Goal: Transaction & Acquisition: Purchase product/service

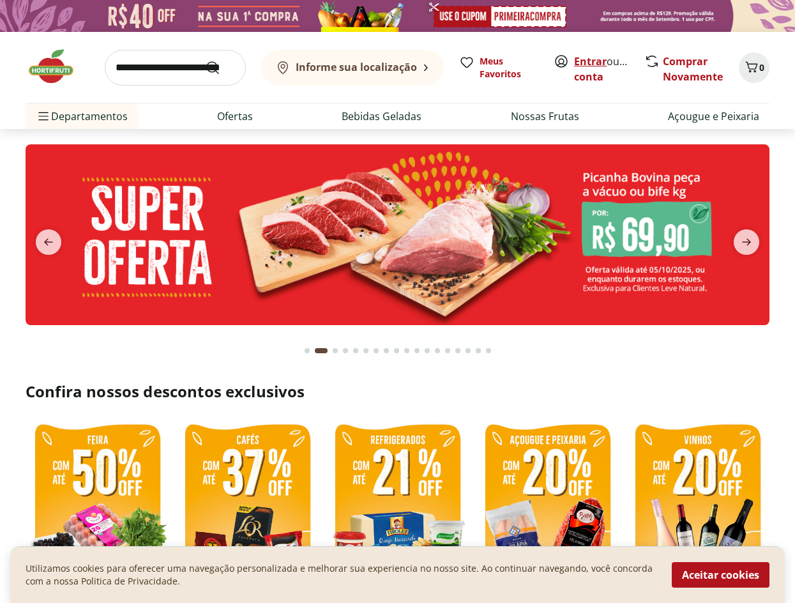
click at [589, 64] on link "Entrar" at bounding box center [590, 61] width 33 height 14
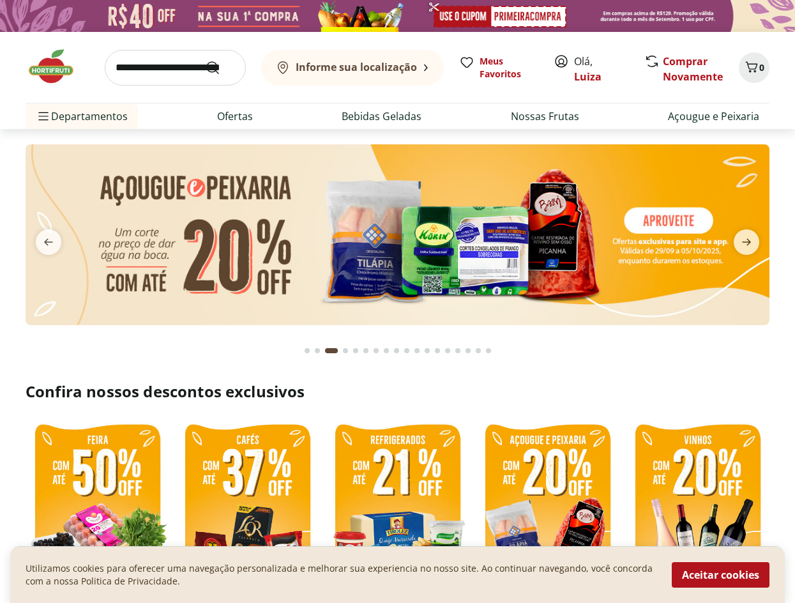
click at [187, 65] on input "search" at bounding box center [175, 68] width 141 height 36
type input "*"
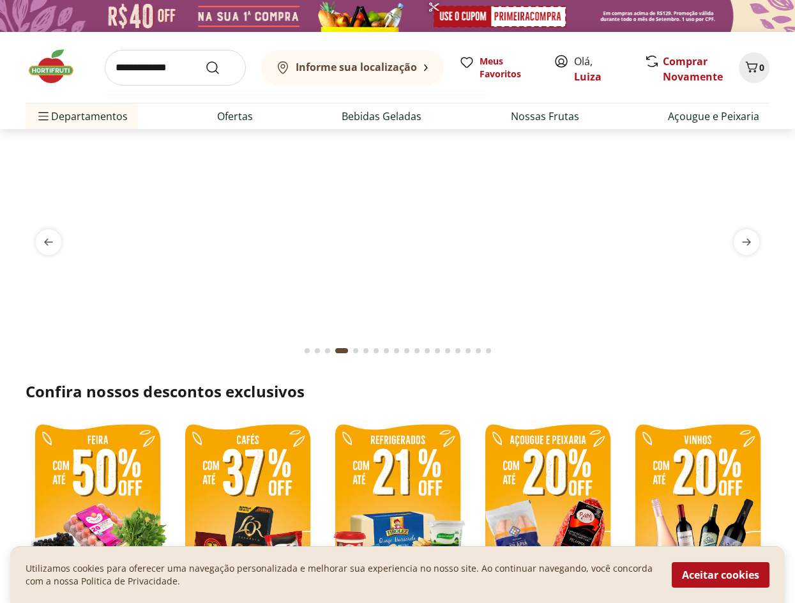
type input "**********"
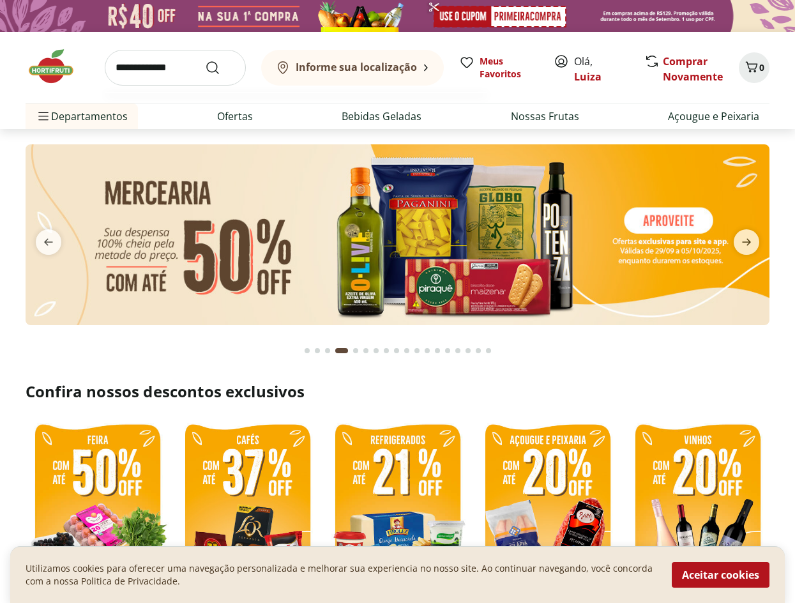
click at [205, 60] on button "Submit Search" at bounding box center [220, 67] width 31 height 15
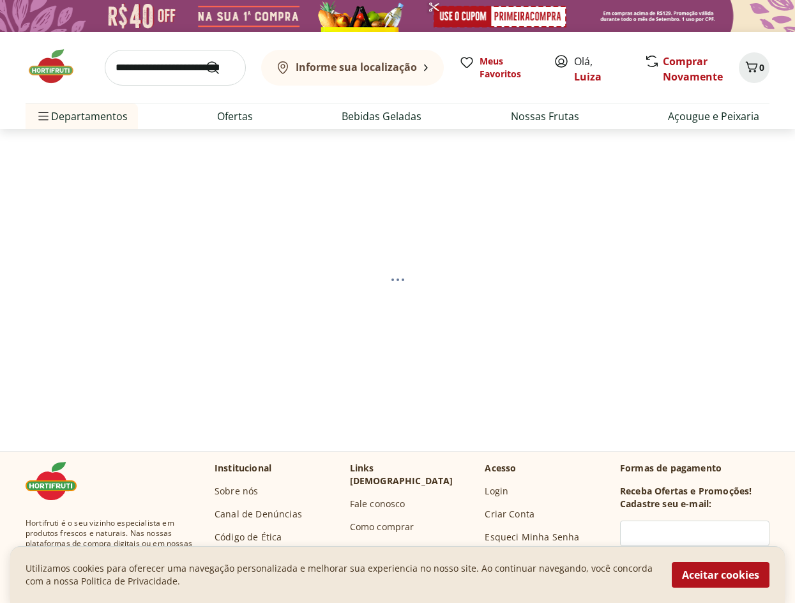
select select "**********"
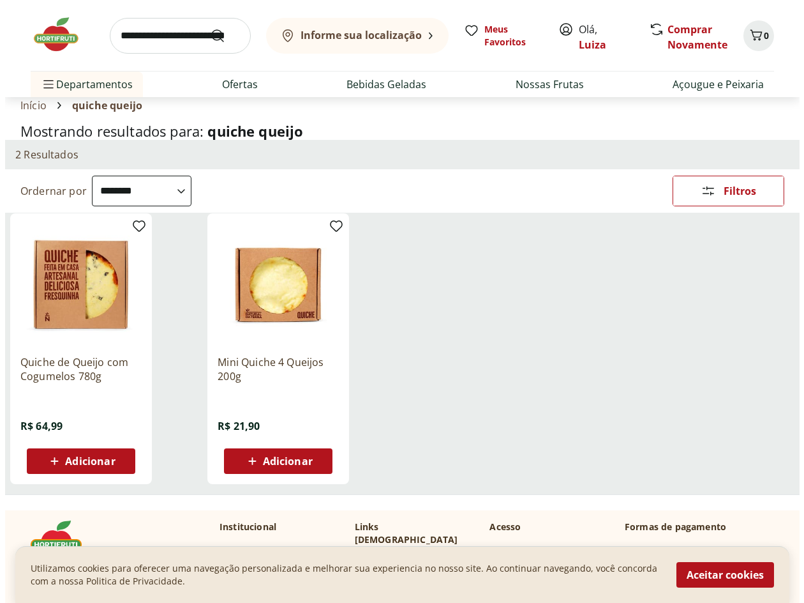
scroll to position [64, 0]
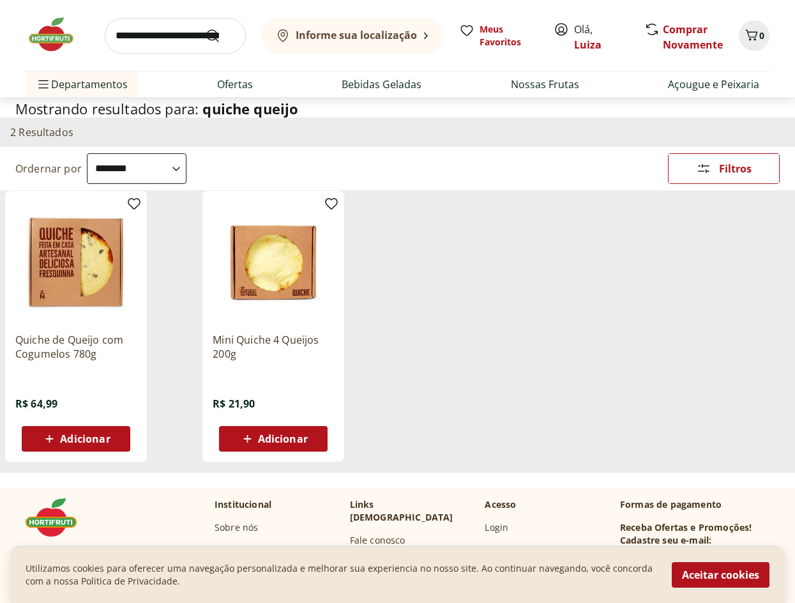
click at [57, 442] on icon at bounding box center [50, 438] width 16 height 15
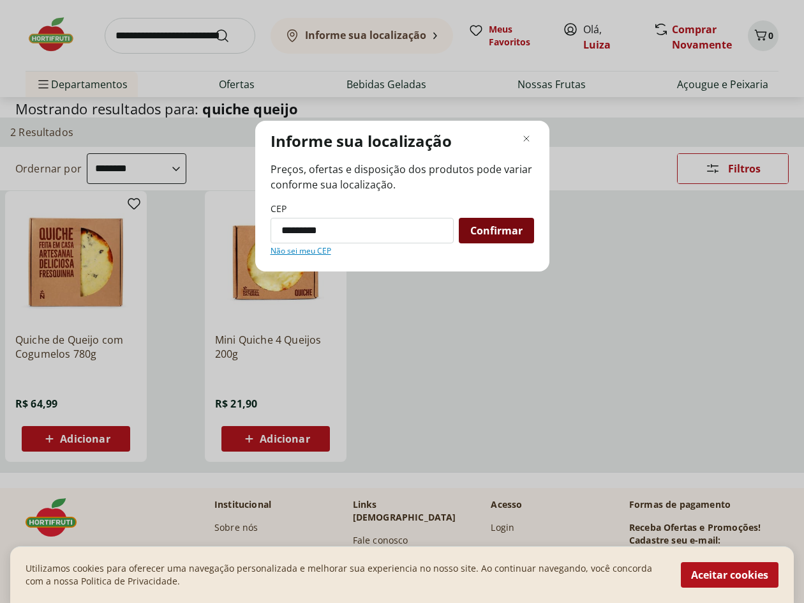
type input "*********"
click at [517, 230] on span "Confirmar" at bounding box center [497, 230] width 52 height 10
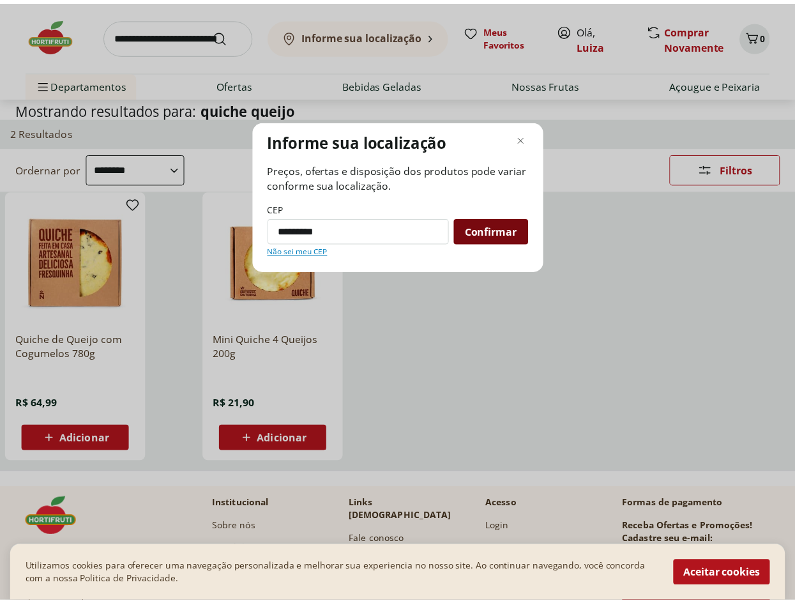
scroll to position [0, 0]
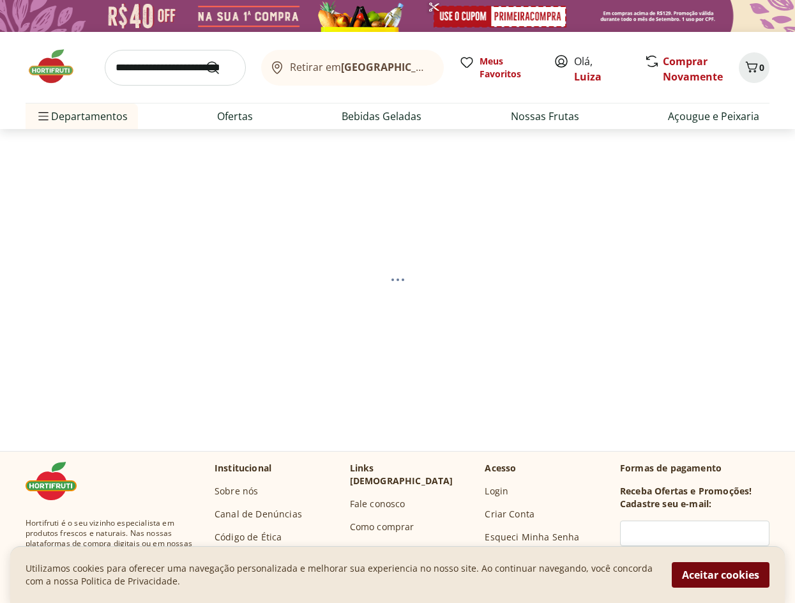
click at [694, 571] on button "Aceitar cookies" at bounding box center [721, 575] width 98 height 26
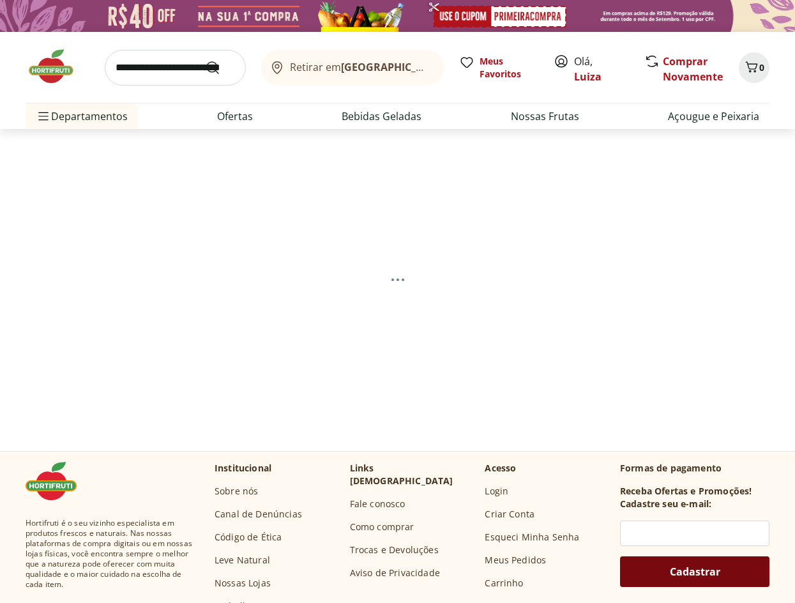
select select "**********"
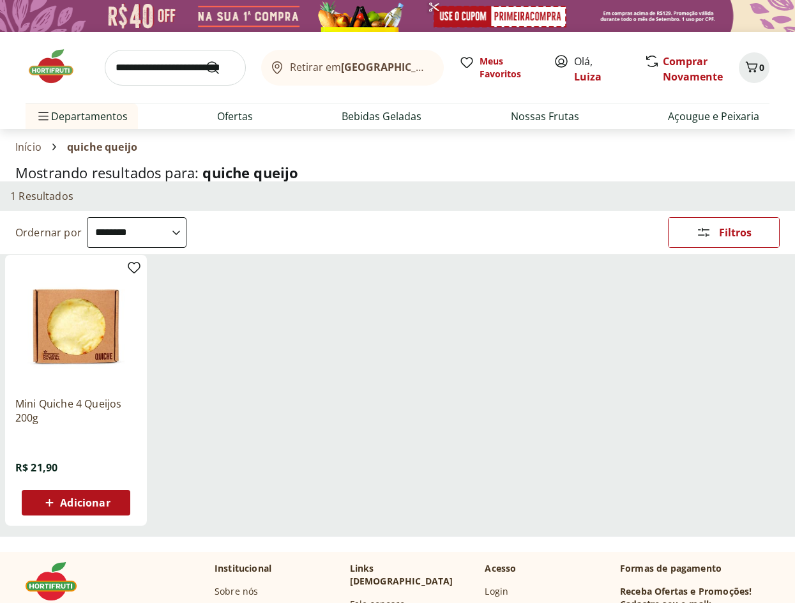
click at [73, 497] on span "Adicionar" at bounding box center [85, 502] width 50 height 10
click at [383, 113] on link "Bebidas Geladas" at bounding box center [382, 116] width 80 height 15
select select "**********"
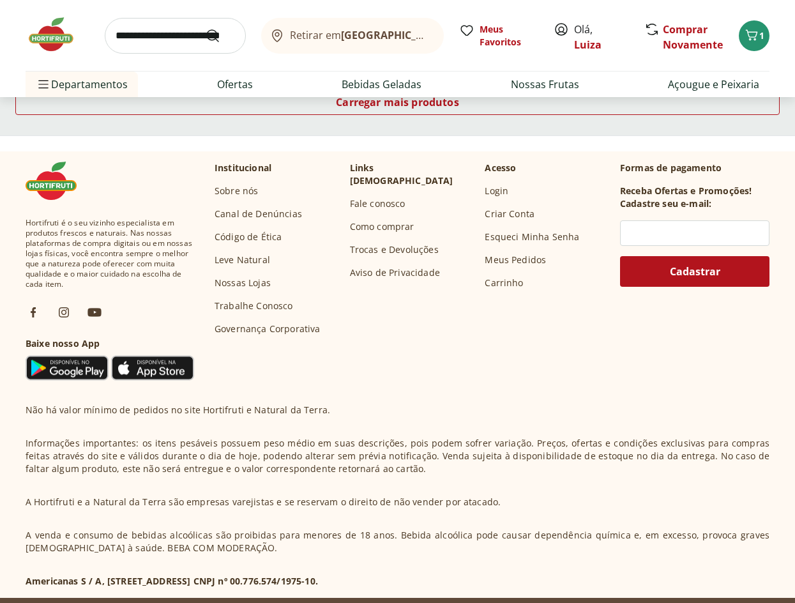
scroll to position [638, 0]
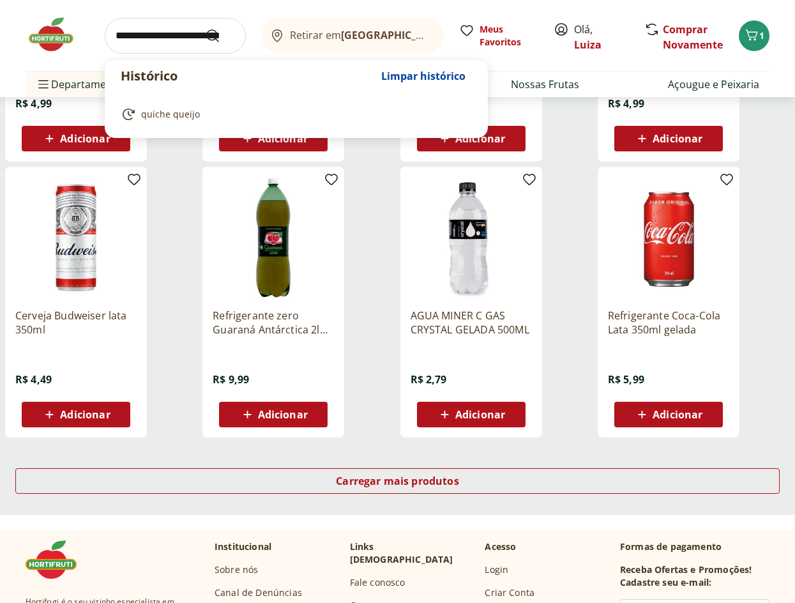
click at [152, 31] on input "search" at bounding box center [175, 36] width 141 height 36
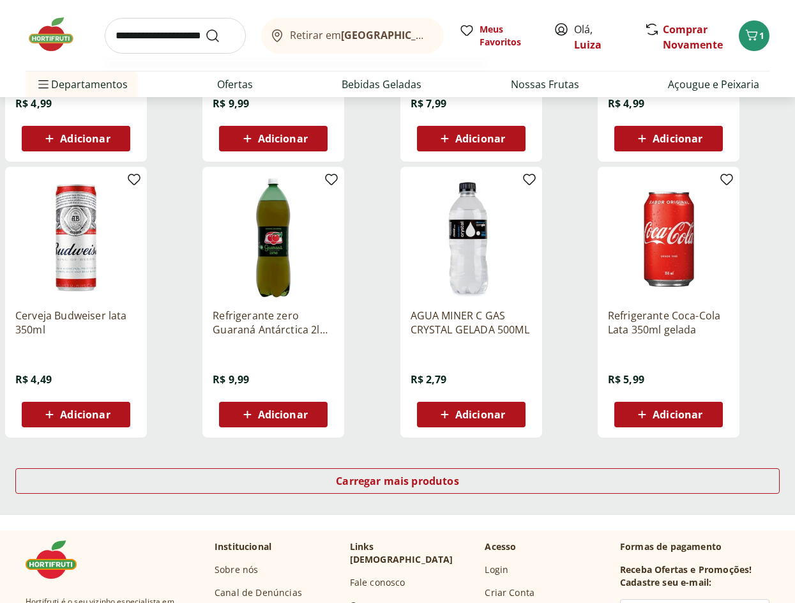
type input "**********"
click at [205, 28] on button "Submit Search" at bounding box center [220, 35] width 31 height 15
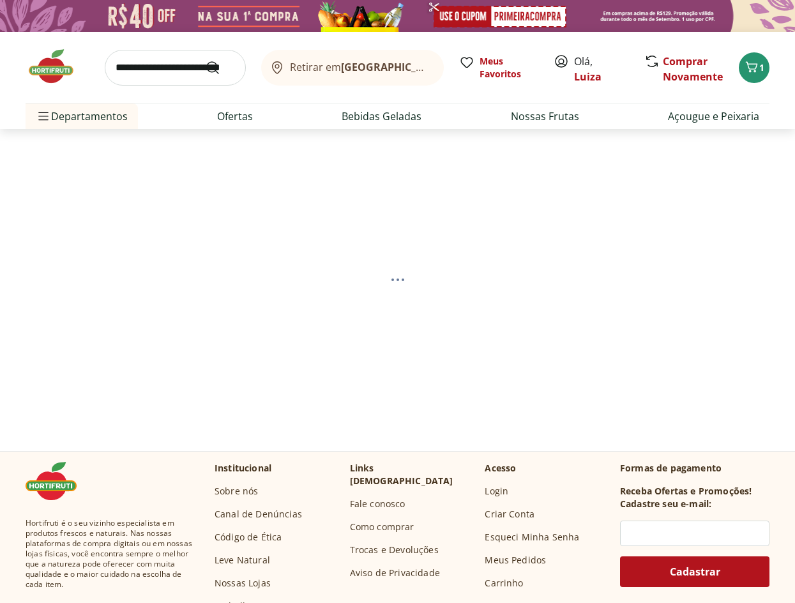
select select "**********"
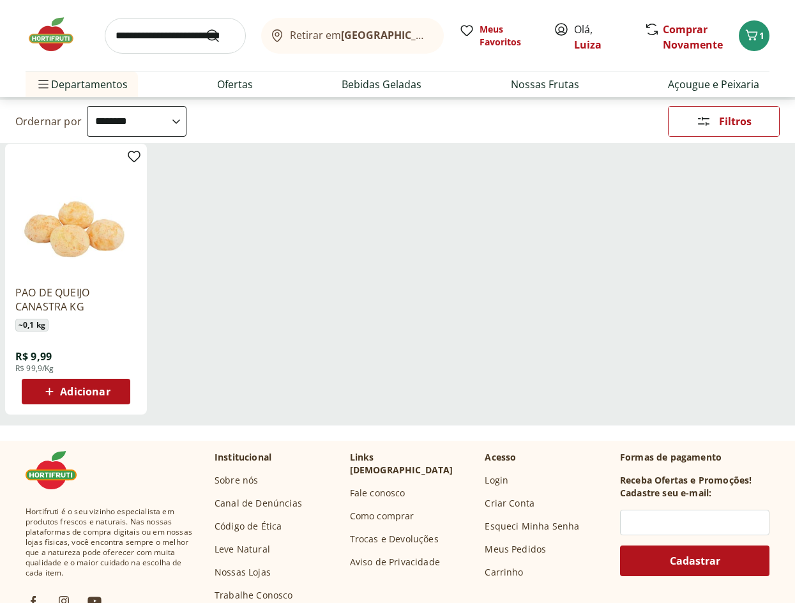
scroll to position [128, 0]
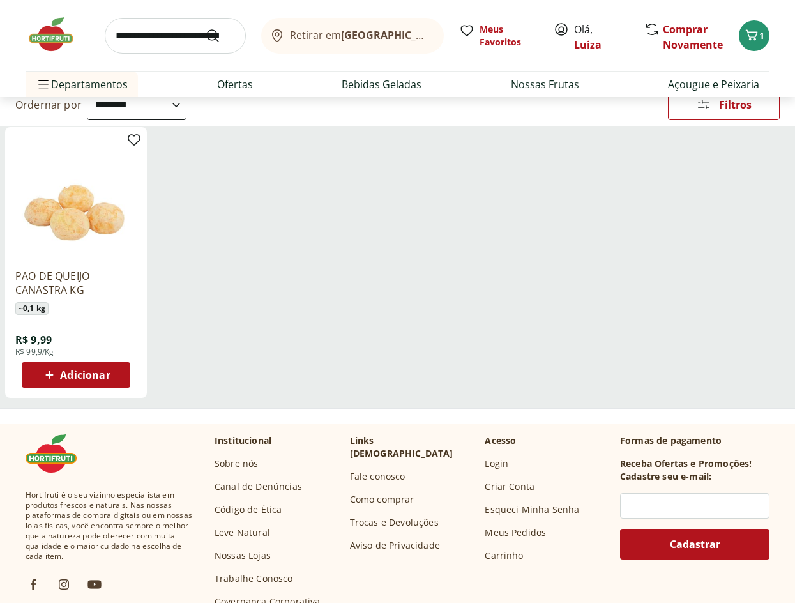
click at [70, 370] on span "Adicionar" at bounding box center [85, 375] width 50 height 10
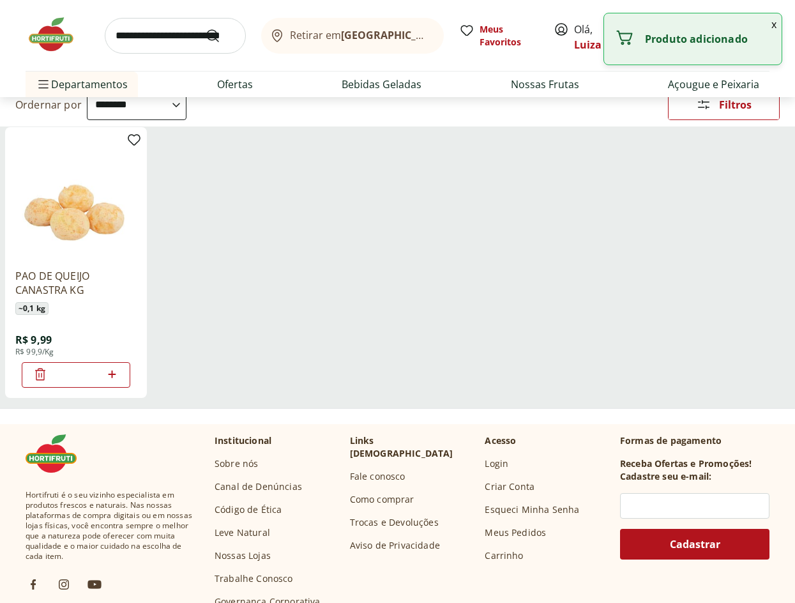
click at [109, 374] on icon at bounding box center [112, 374] width 8 height 8
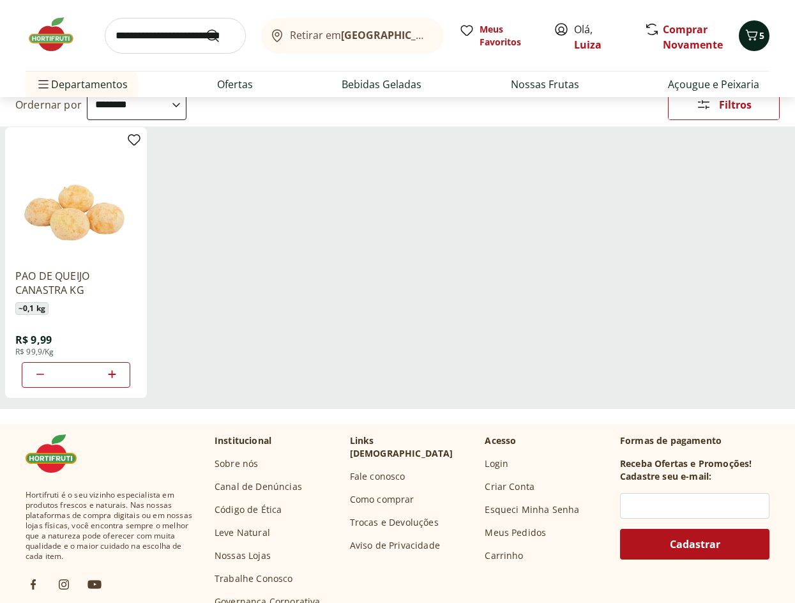
click at [760, 41] on span "5" at bounding box center [761, 35] width 5 height 12
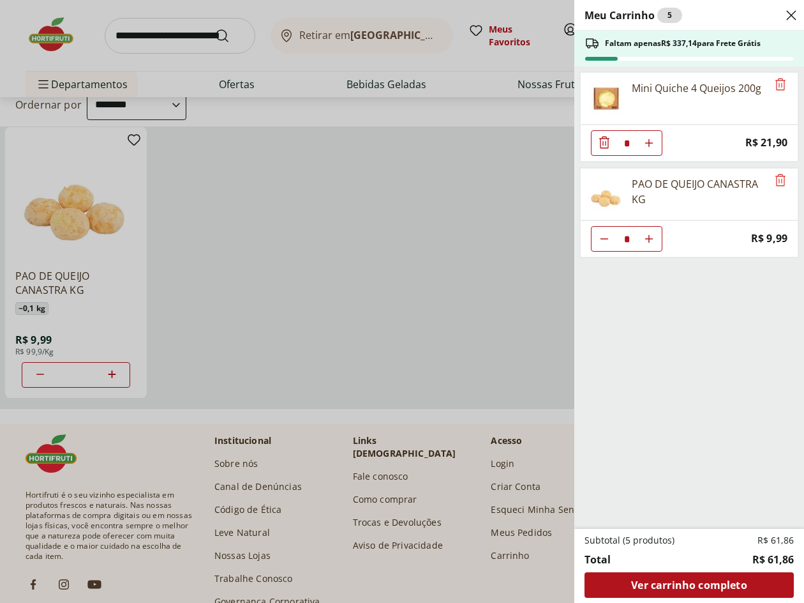
click at [654, 239] on button "Aumentar Quantidade" at bounding box center [650, 239] width 26 height 26
type input "*"
click at [246, 282] on div "Meu Carrinho 6 Faltam apenas R$ 327,15 para Frete Grátis Mini Quiche 4 Queijos …" at bounding box center [402, 301] width 804 height 603
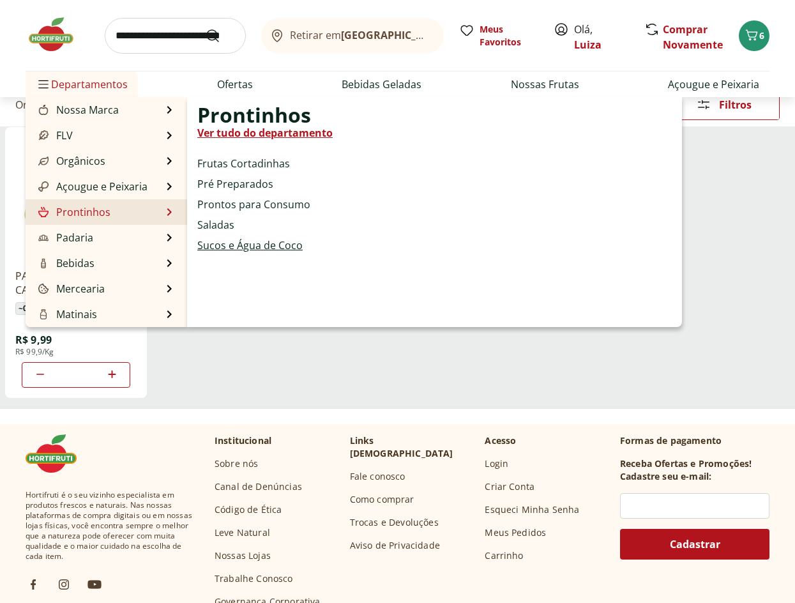
click at [253, 249] on link "Sucos e Água de Coco" at bounding box center [249, 245] width 105 height 15
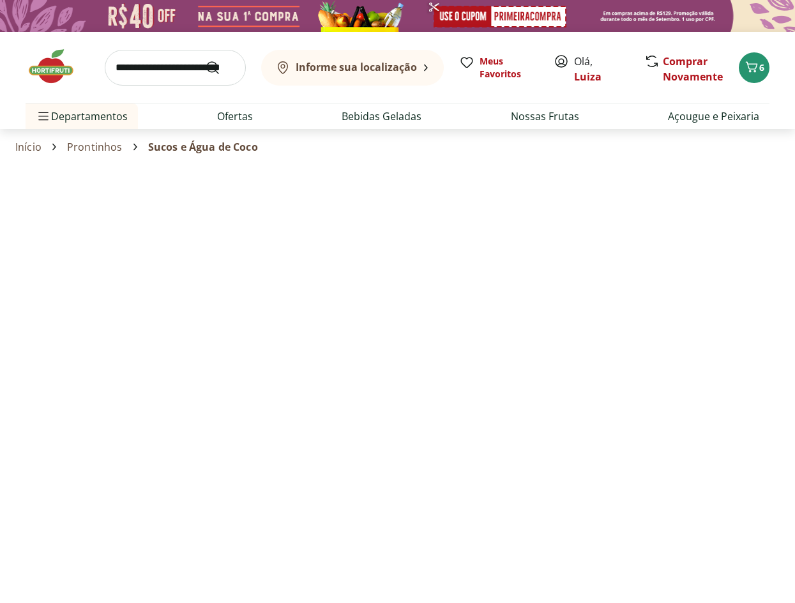
select select "**********"
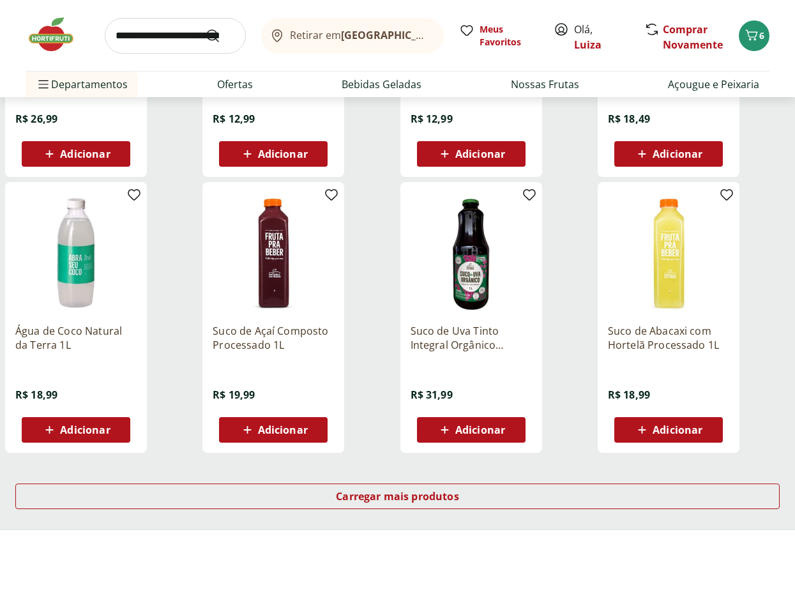
scroll to position [702, 0]
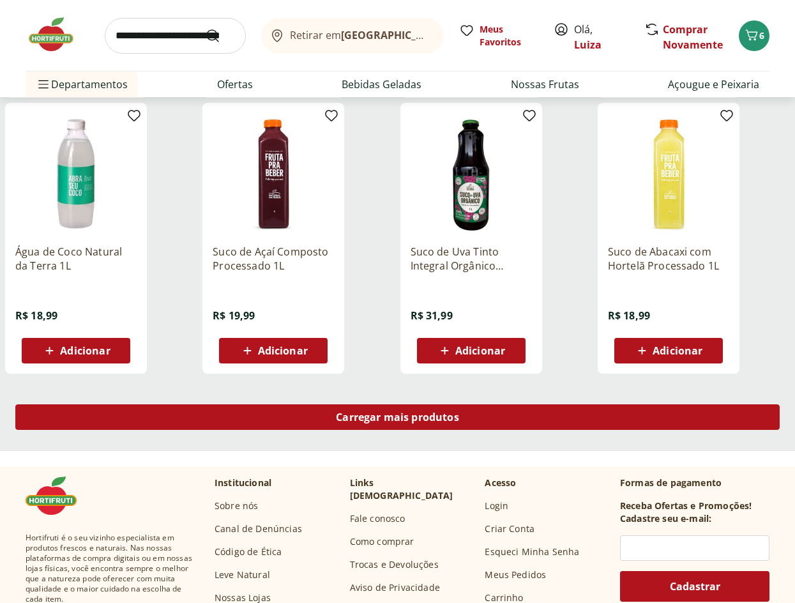
click at [381, 419] on span "Carregar mais produtos" at bounding box center [397, 417] width 123 height 10
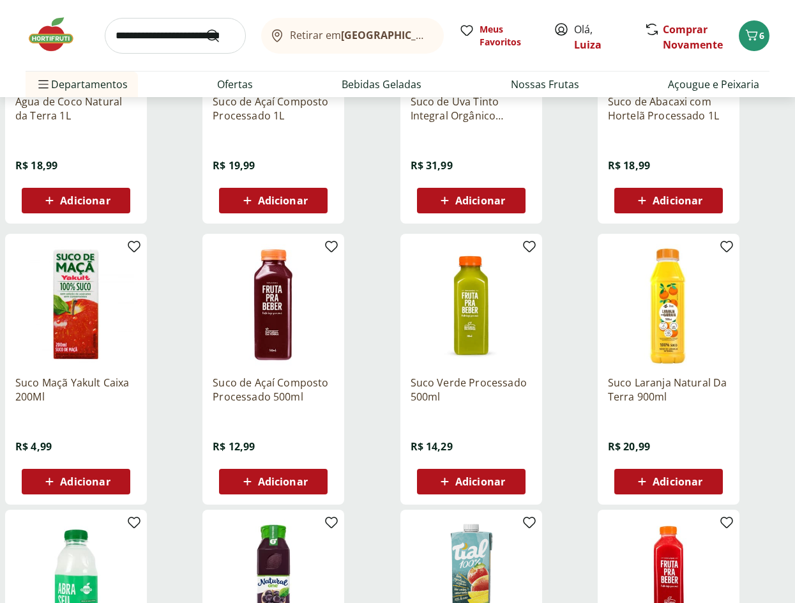
scroll to position [894, 0]
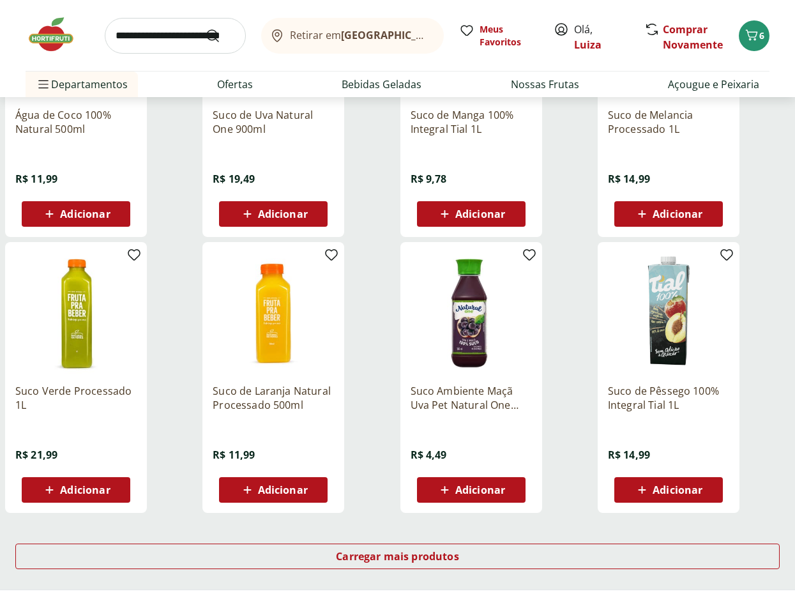
scroll to position [638, 0]
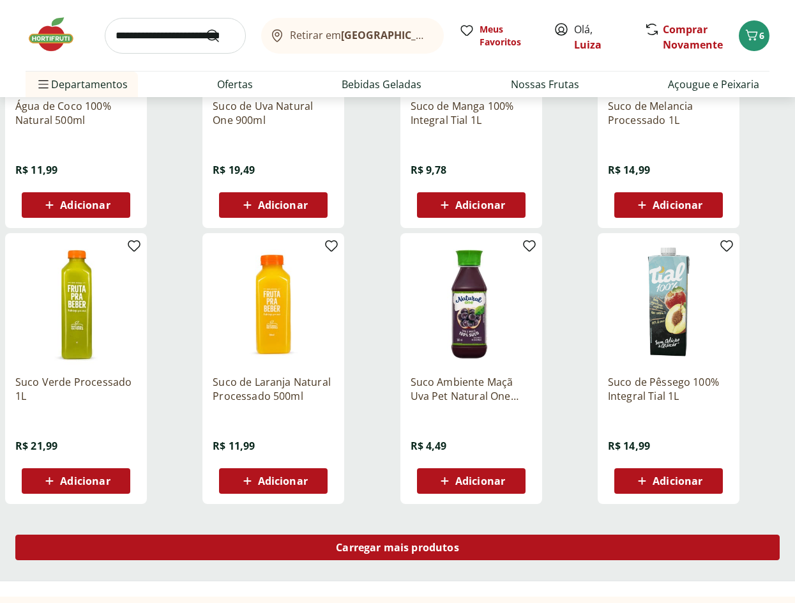
click at [344, 544] on span "Carregar mais produtos" at bounding box center [397, 547] width 123 height 10
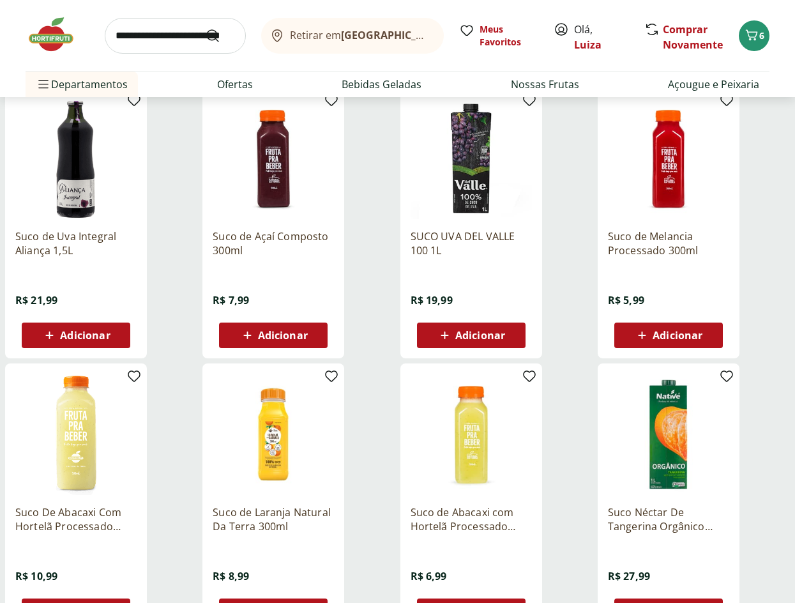
scroll to position [636, 0]
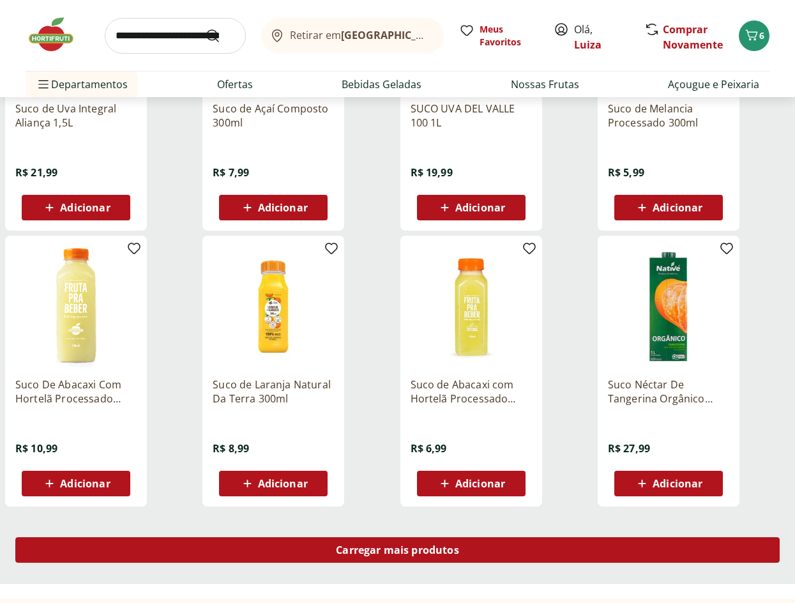
click at [411, 561] on div "Carregar mais produtos" at bounding box center [397, 550] width 764 height 26
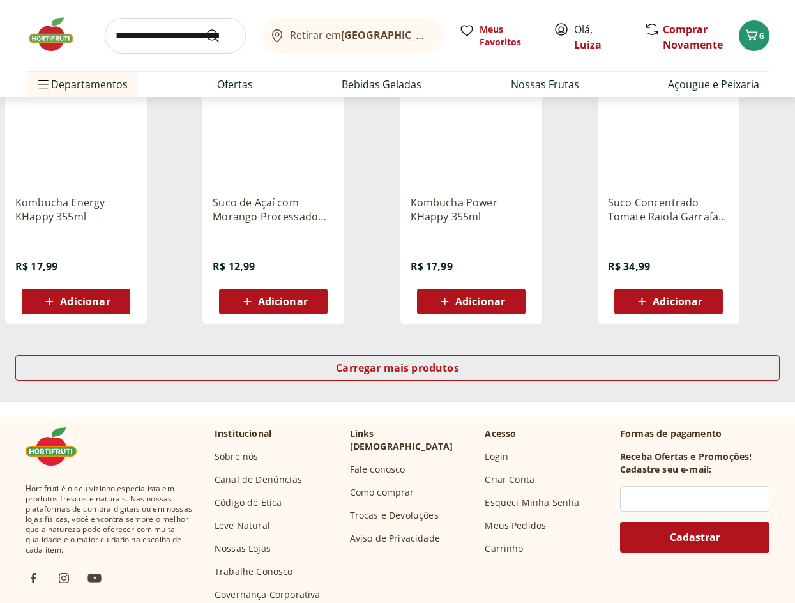
scroll to position [825, 0]
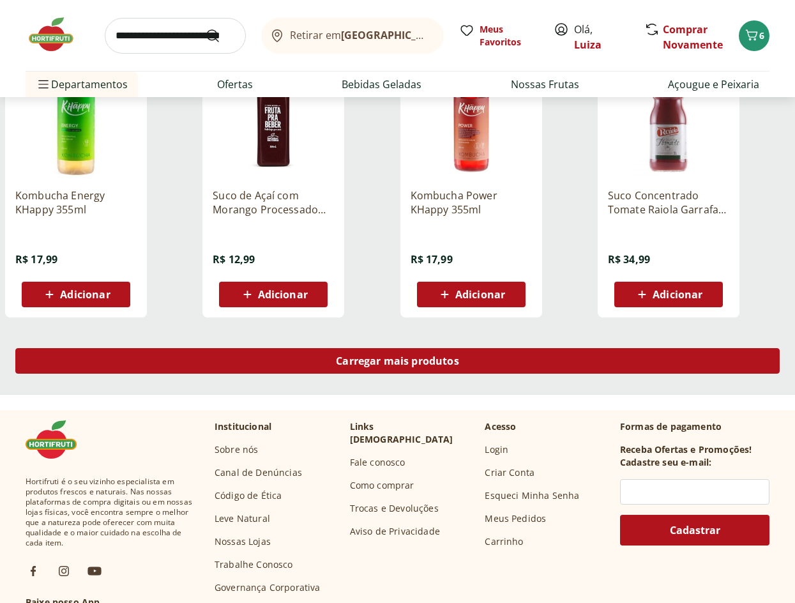
click at [408, 348] on div "Carregar mais produtos" at bounding box center [397, 361] width 764 height 26
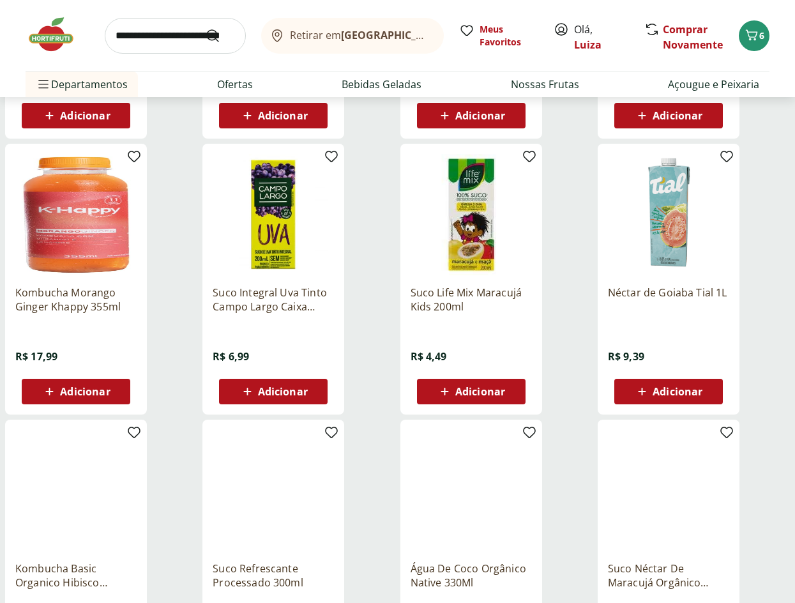
scroll to position [439, 0]
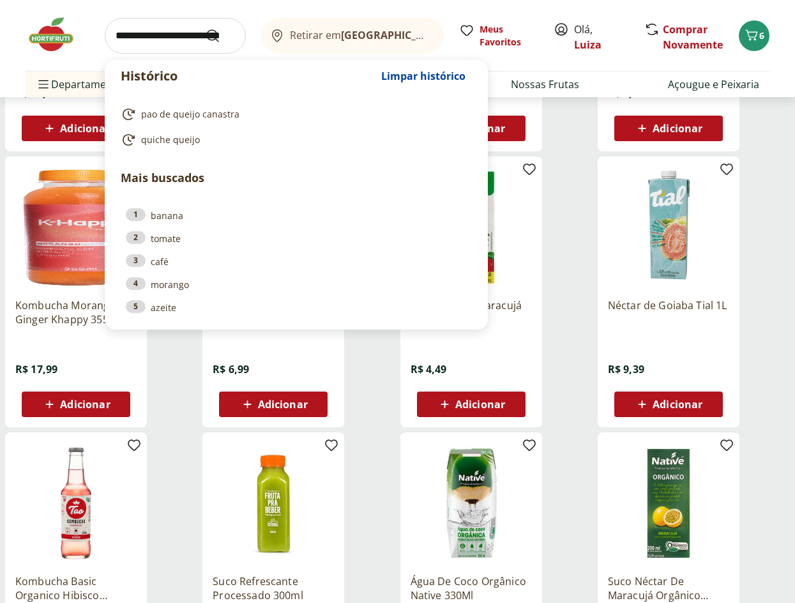
click at [171, 35] on input "search" at bounding box center [175, 36] width 141 height 36
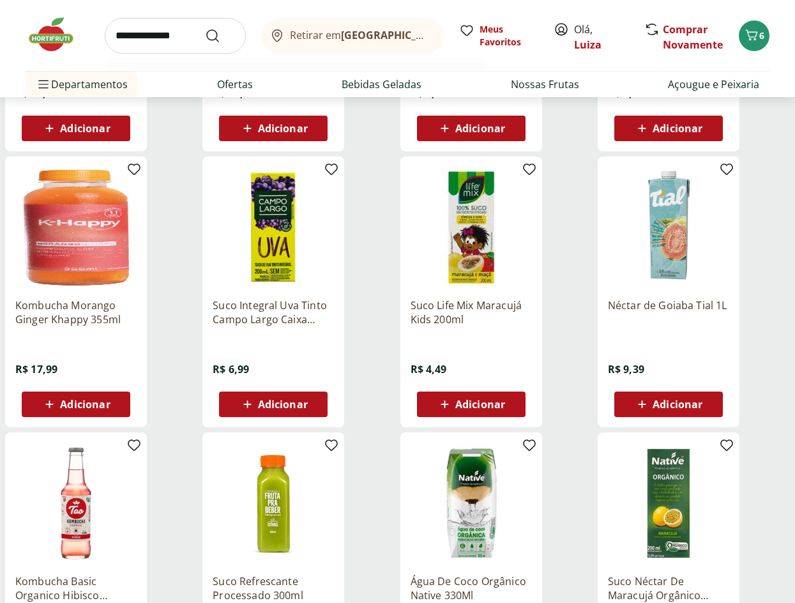
type input "**********"
click at [205, 28] on button "Submit Search" at bounding box center [220, 35] width 31 height 15
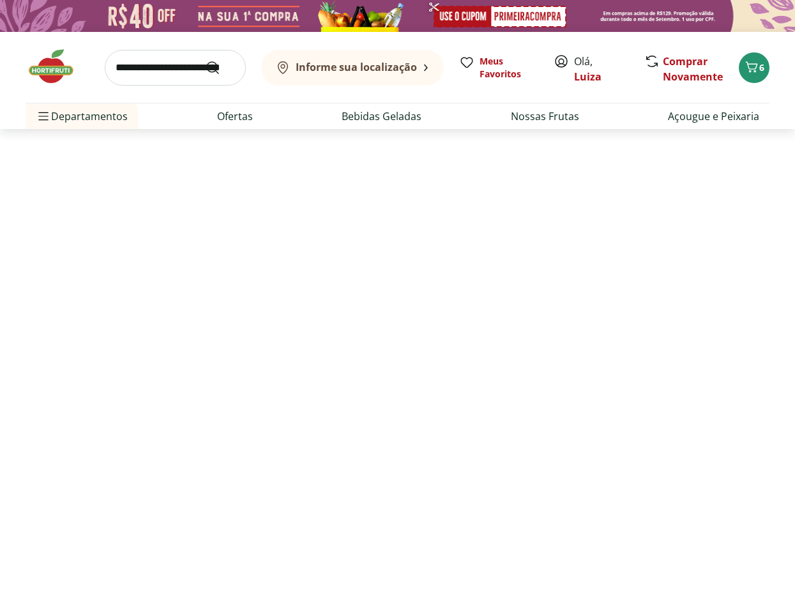
select select "**********"
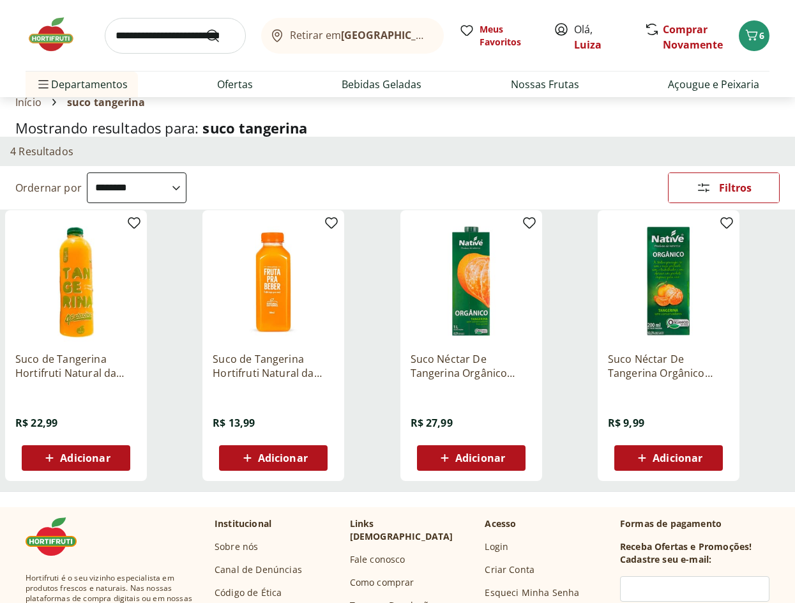
scroll to position [64, 0]
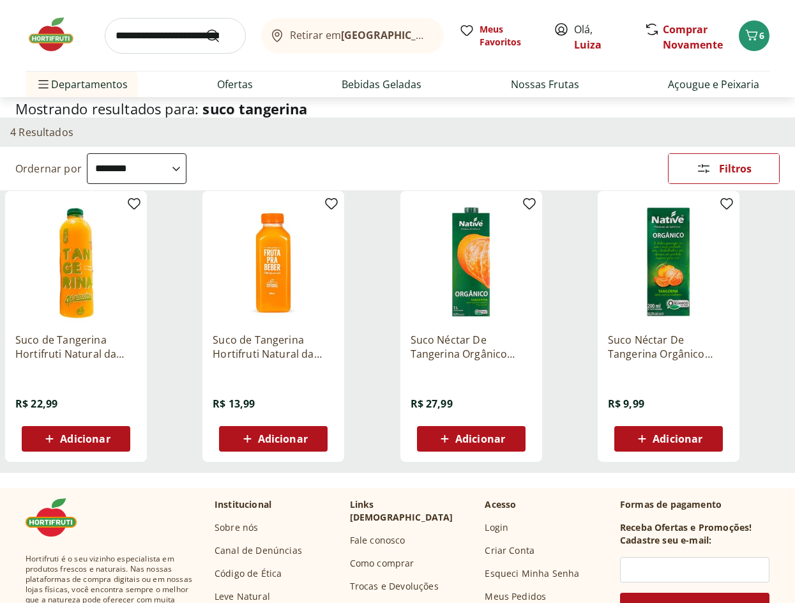
click at [82, 443] on span "Adicionar" at bounding box center [85, 439] width 50 height 10
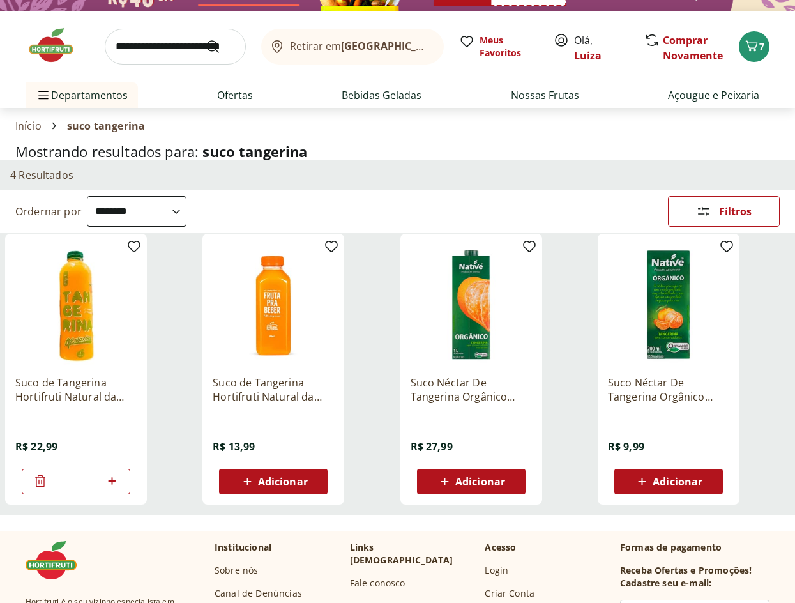
scroll to position [0, 0]
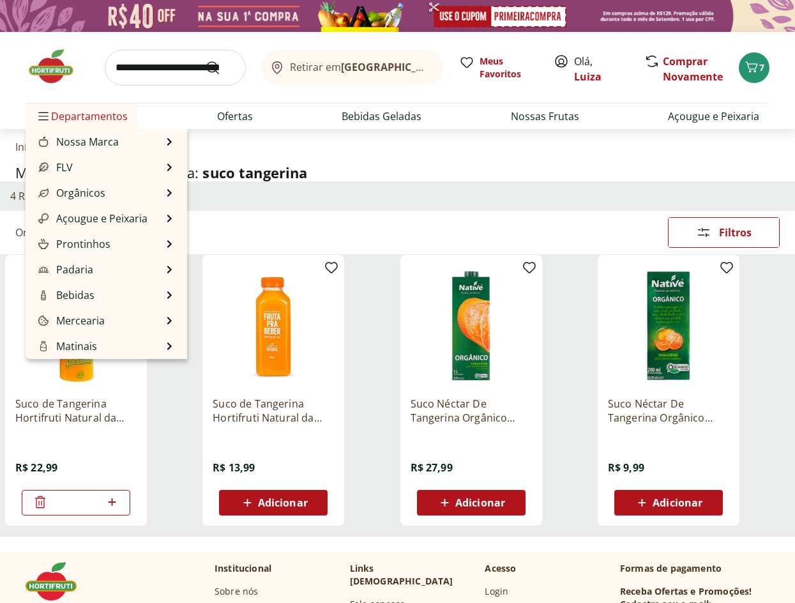
click at [72, 121] on span "Departamentos" at bounding box center [82, 116] width 92 height 31
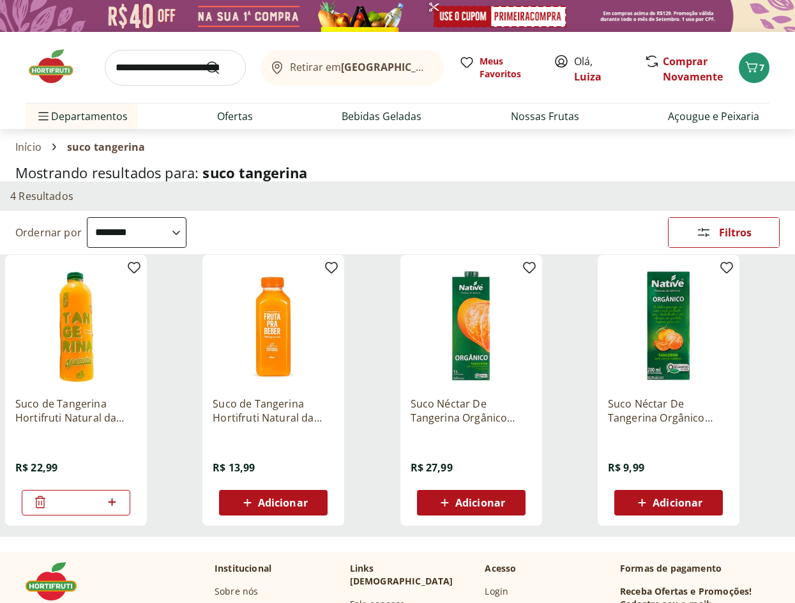
click at [157, 61] on input "search" at bounding box center [175, 68] width 141 height 36
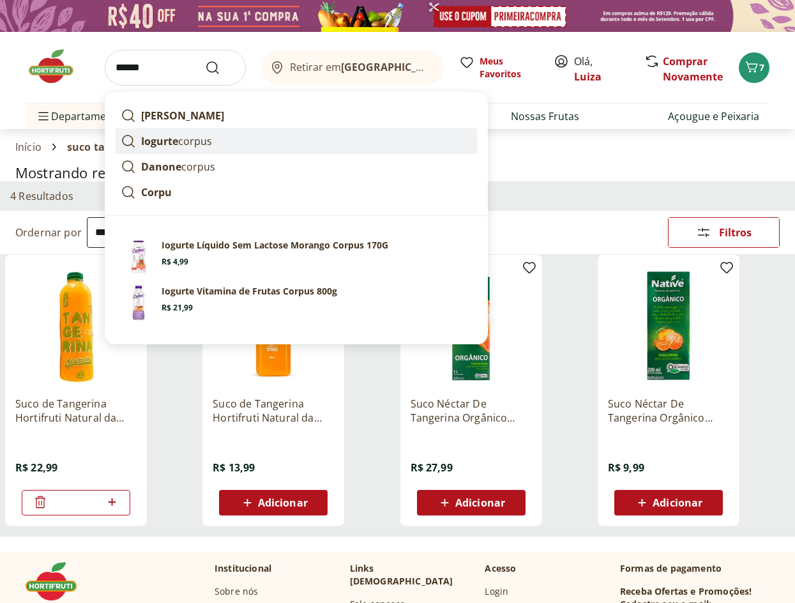
click at [188, 145] on p "Iogurte corpus" at bounding box center [176, 140] width 71 height 15
type input "**********"
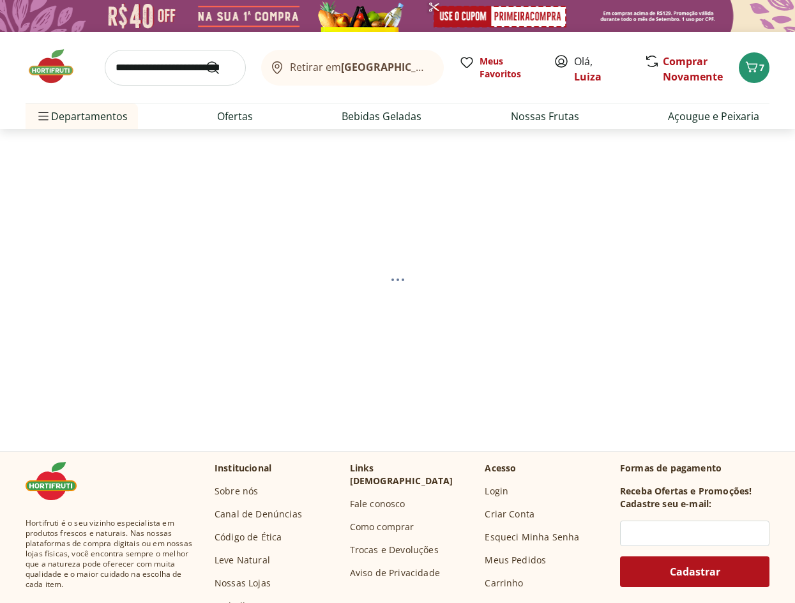
select select "**********"
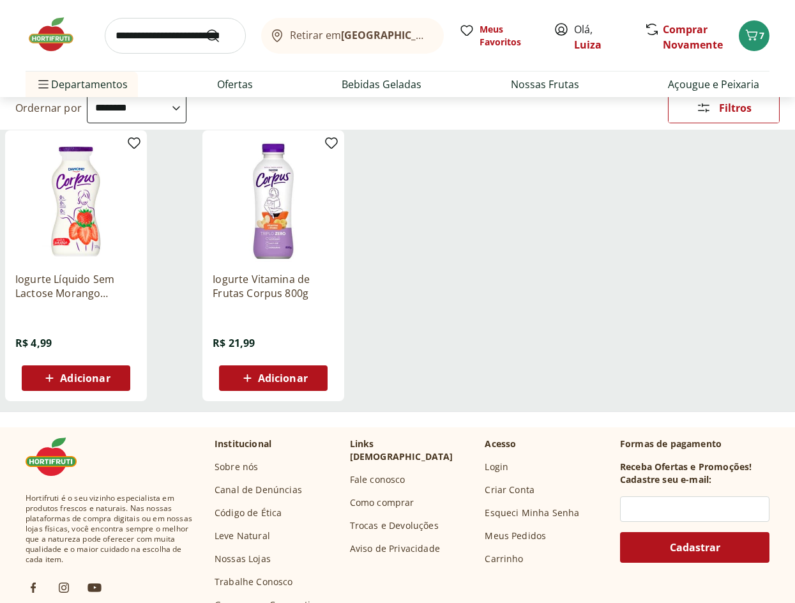
scroll to position [128, 0]
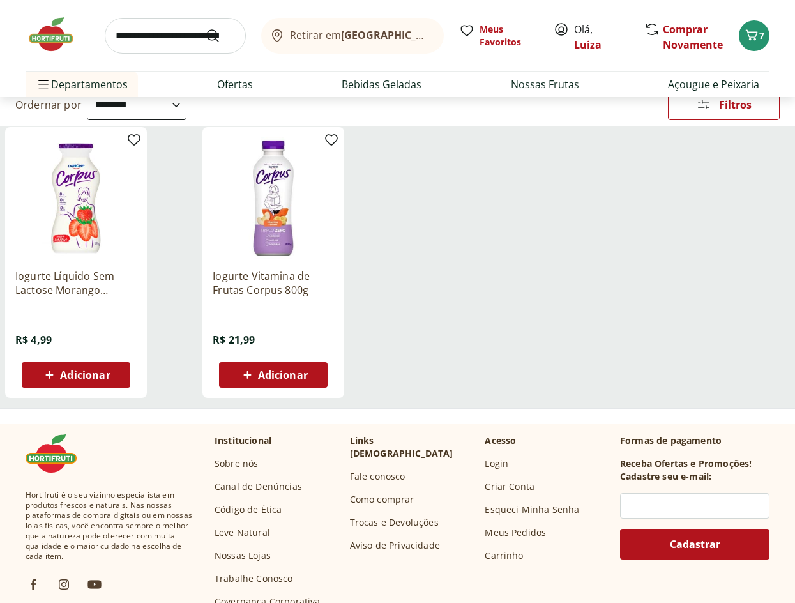
click at [70, 374] on span "Adicionar" at bounding box center [85, 375] width 50 height 10
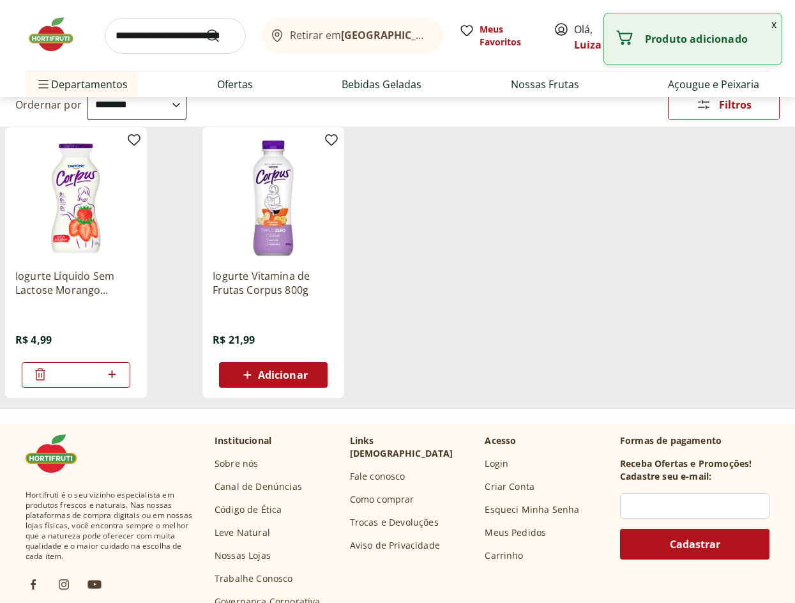
click at [115, 370] on icon at bounding box center [112, 373] width 16 height 15
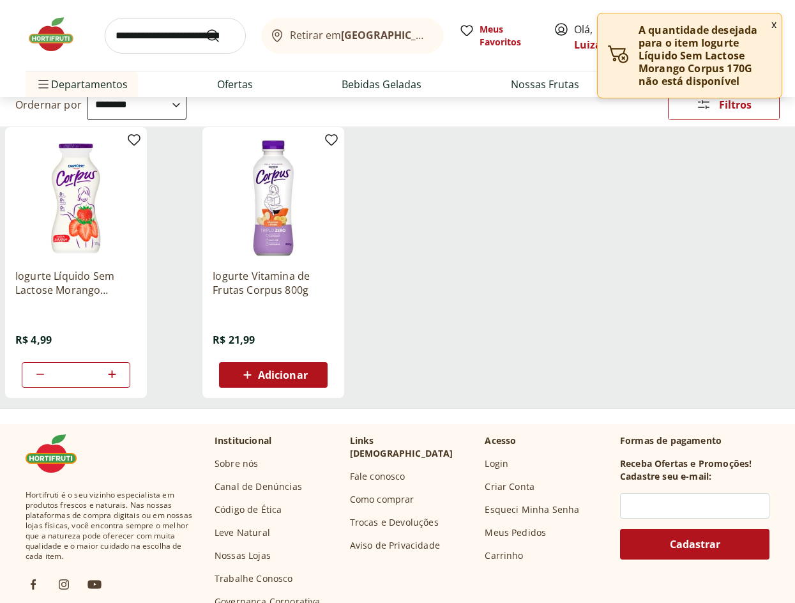
type input "*"
click at [183, 43] on input "search" at bounding box center [175, 36] width 141 height 36
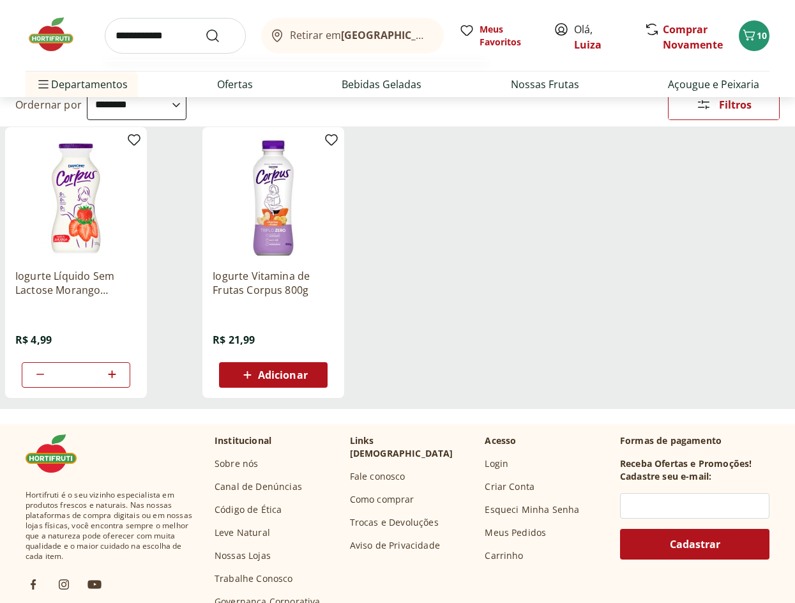
type input "**********"
click at [205, 28] on button "Submit Search" at bounding box center [220, 35] width 31 height 15
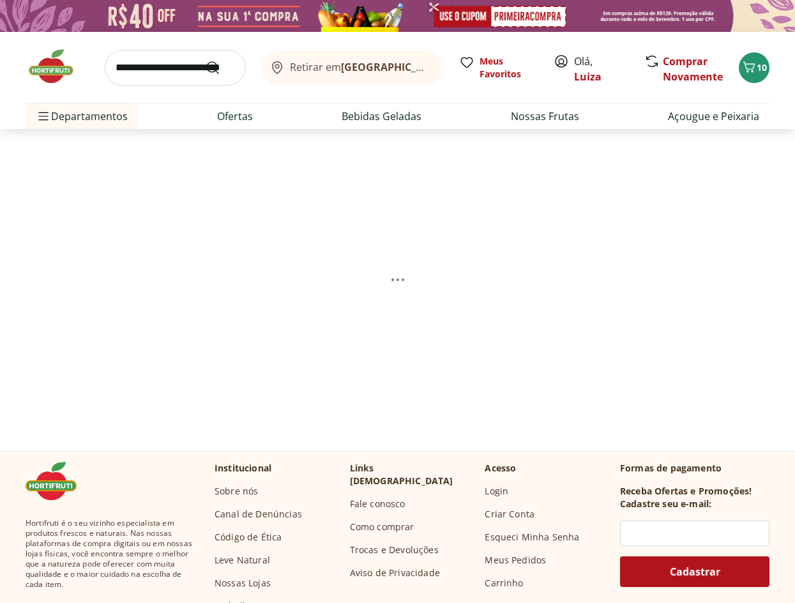
select select "**********"
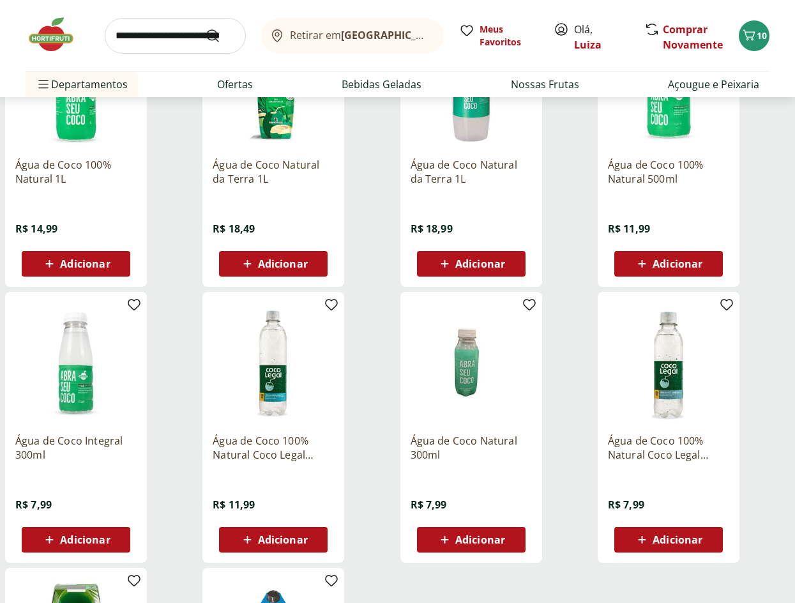
scroll to position [255, 0]
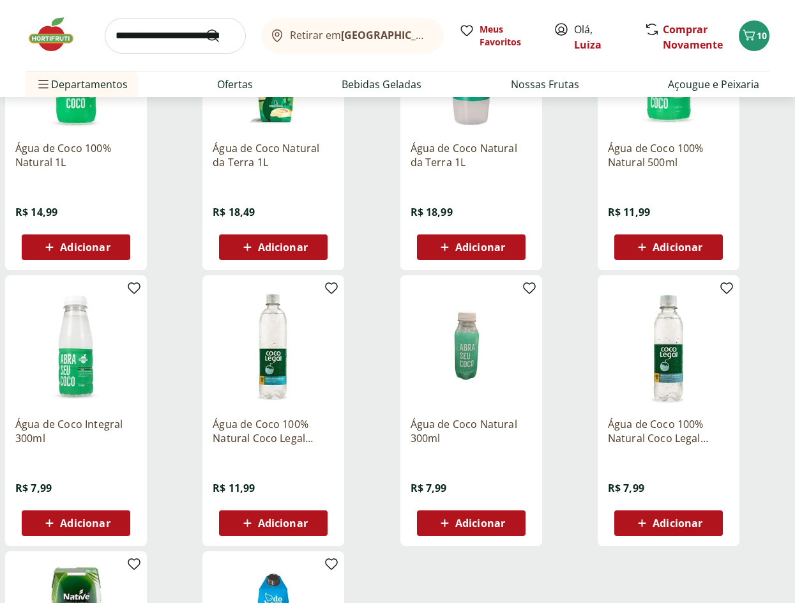
click at [269, 437] on p "Água de Coco 100% Natural Coco Legal 500ml" at bounding box center [273, 431] width 121 height 28
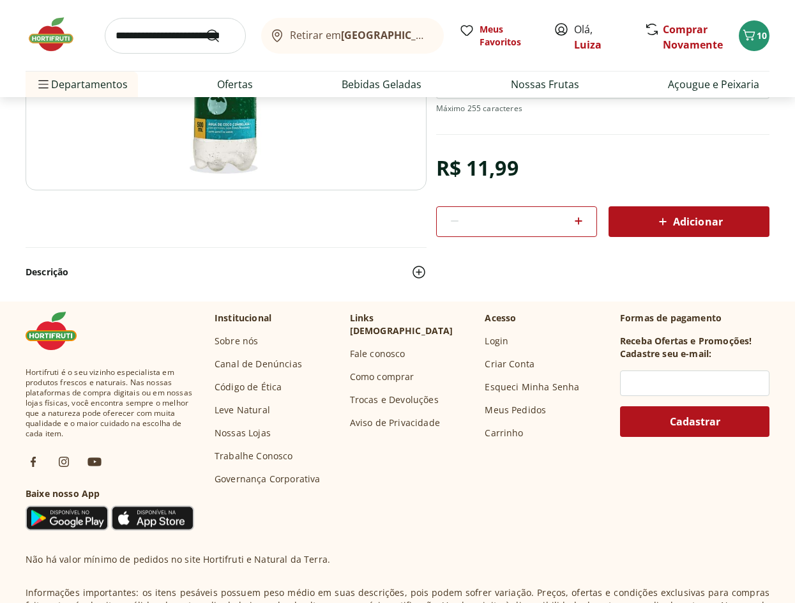
select select "**********"
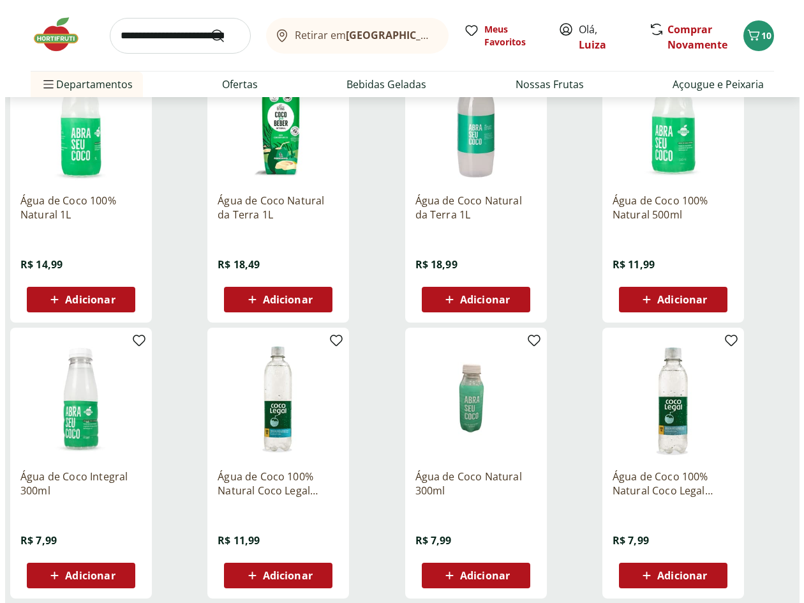
scroll to position [383, 0]
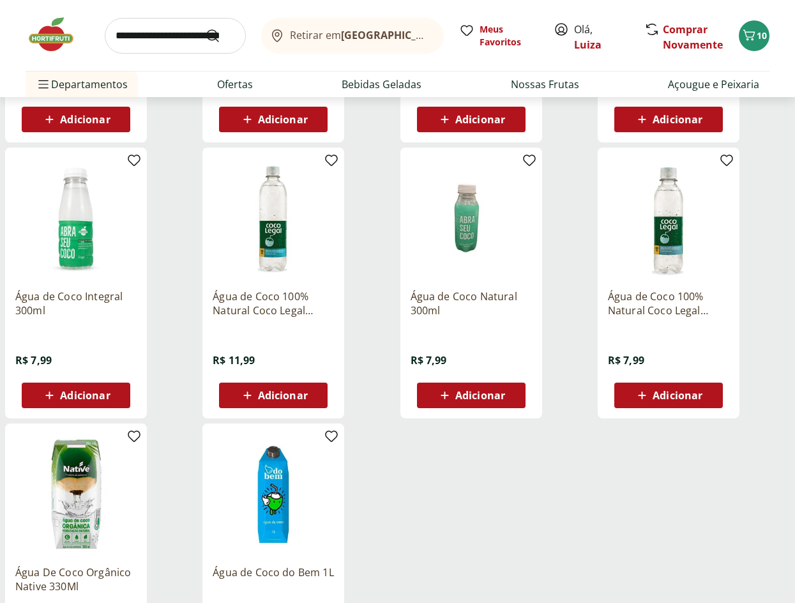
click at [280, 390] on span "Adicionar" at bounding box center [283, 395] width 50 height 10
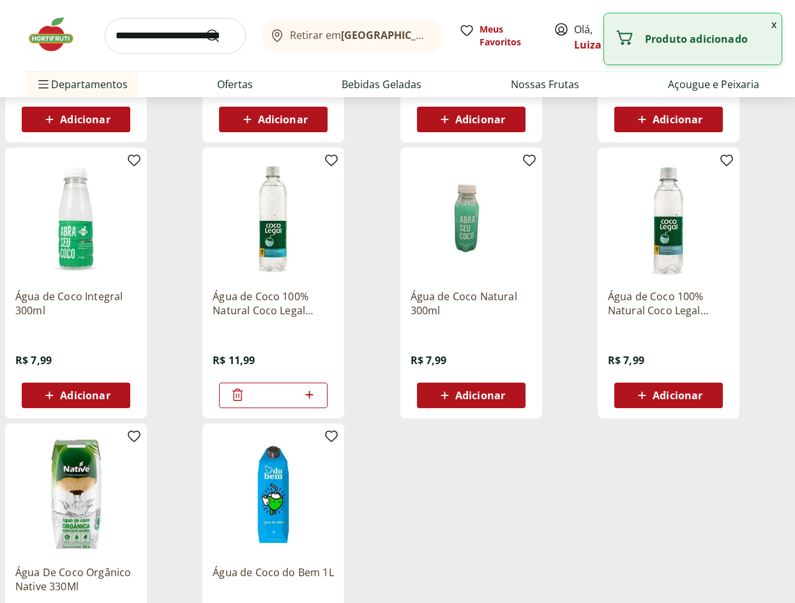
click at [314, 395] on icon at bounding box center [309, 394] width 16 height 15
type input "*"
click at [771, 27] on button "x" at bounding box center [773, 24] width 15 height 22
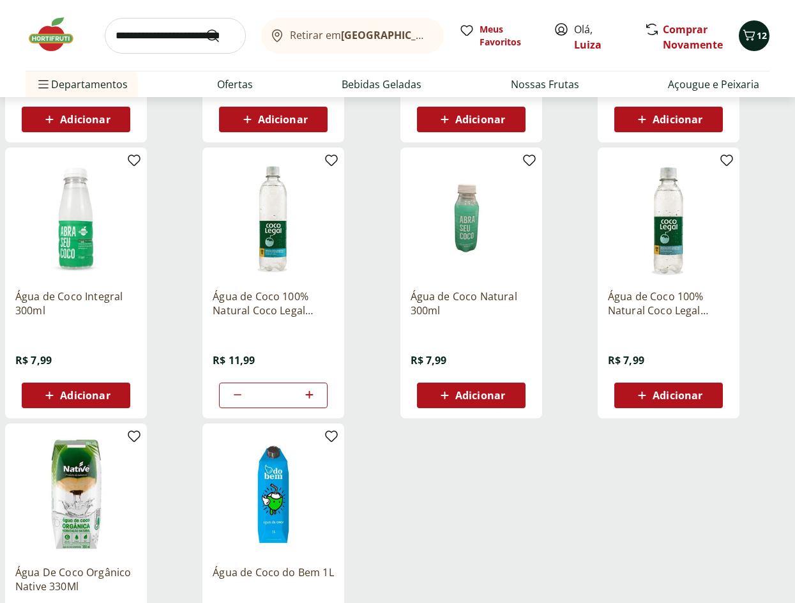
click at [746, 40] on icon "Carrinho" at bounding box center [748, 34] width 15 height 15
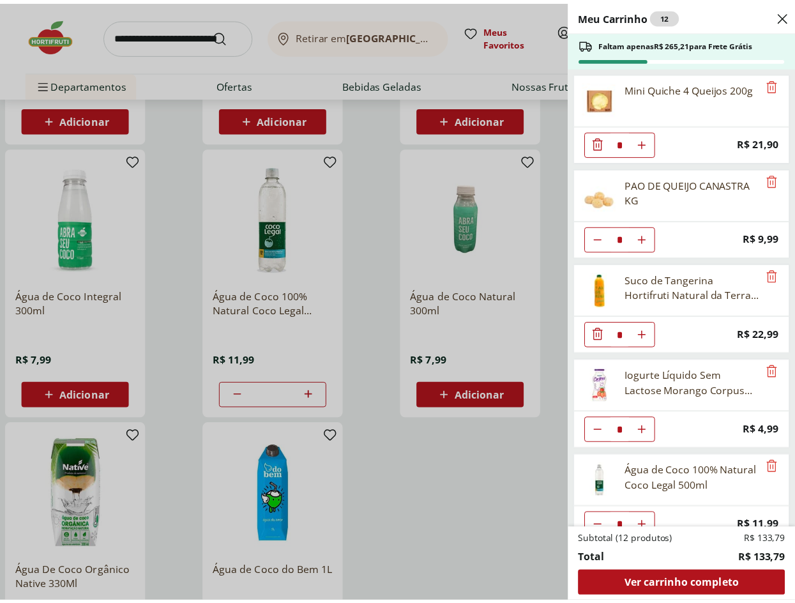
scroll to position [22, 0]
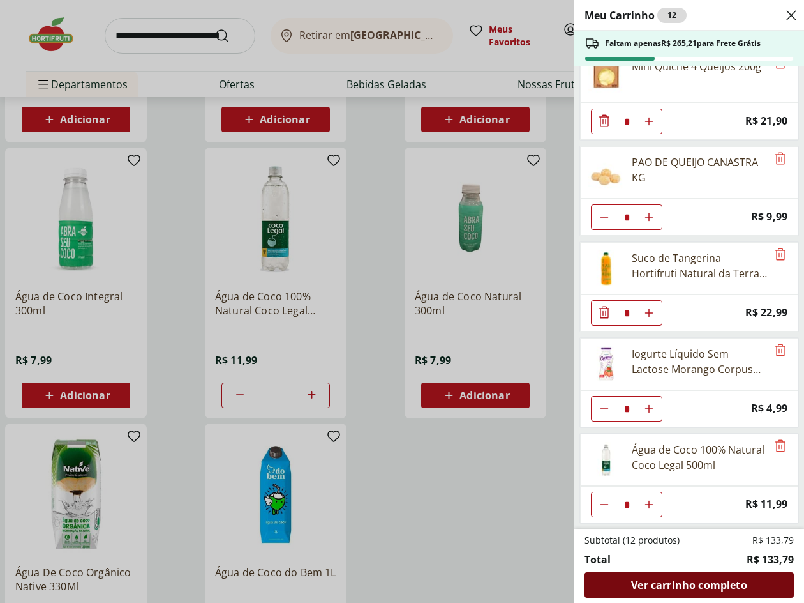
click at [702, 582] on span "Ver carrinho completo" at bounding box center [689, 585] width 116 height 10
click at [180, 36] on div "Meu Carrinho 12 Faltam apenas R$ 265,21 para Frete Grátis Mini Quiche 4 Queijos…" at bounding box center [402, 301] width 804 height 603
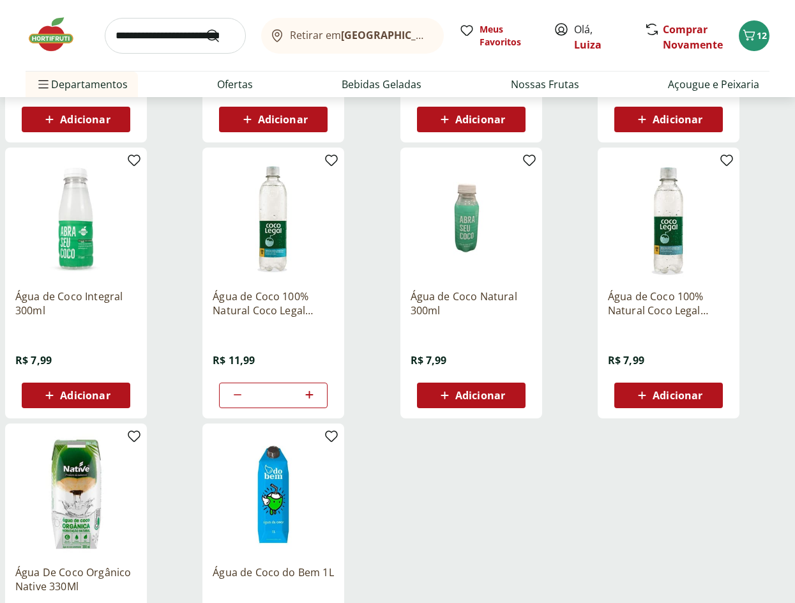
click at [181, 31] on input "search" at bounding box center [175, 36] width 141 height 36
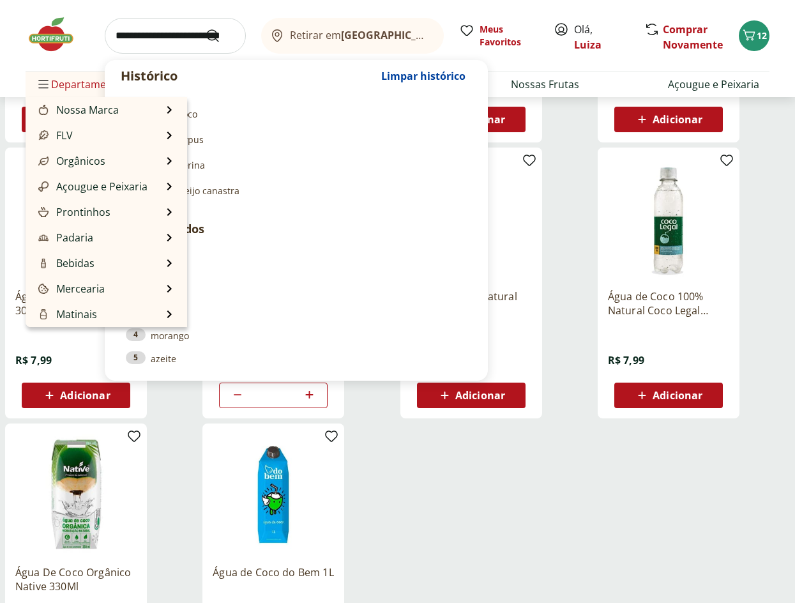
click at [75, 87] on span "Departamentos" at bounding box center [82, 84] width 92 height 31
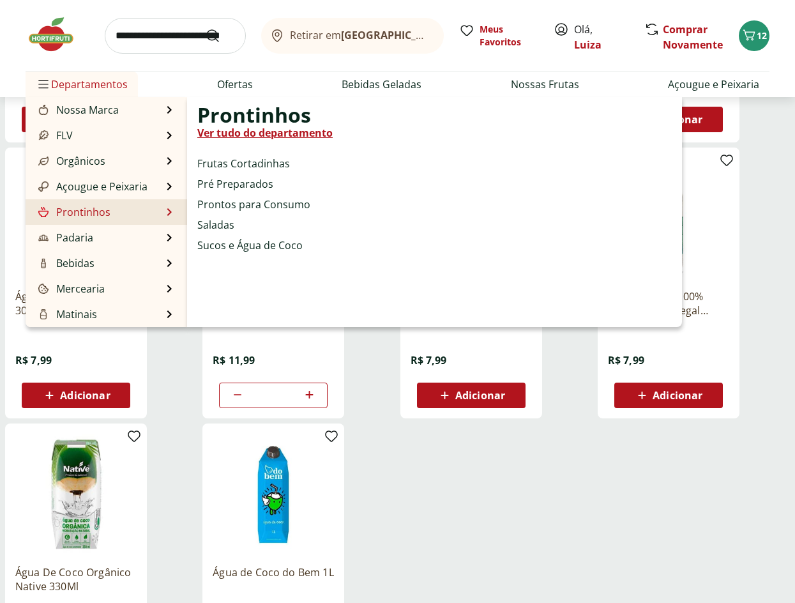
click at [268, 155] on div "Prontinhos Ver tudo do departamento Frutas Cortadinhas Pré Preparados Prontos p…" at bounding box center [264, 211] width 135 height 209
click at [269, 164] on link "Frutas Cortadinhas" at bounding box center [243, 163] width 93 height 15
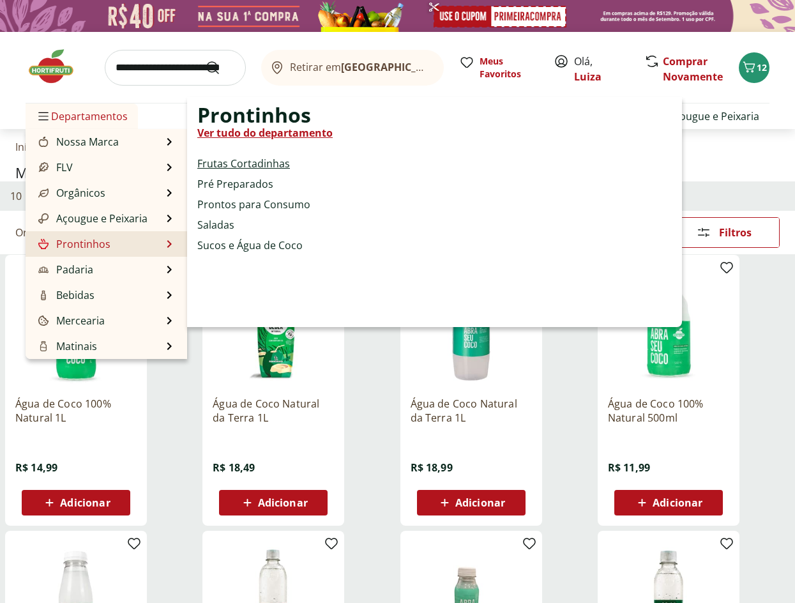
select select "**********"
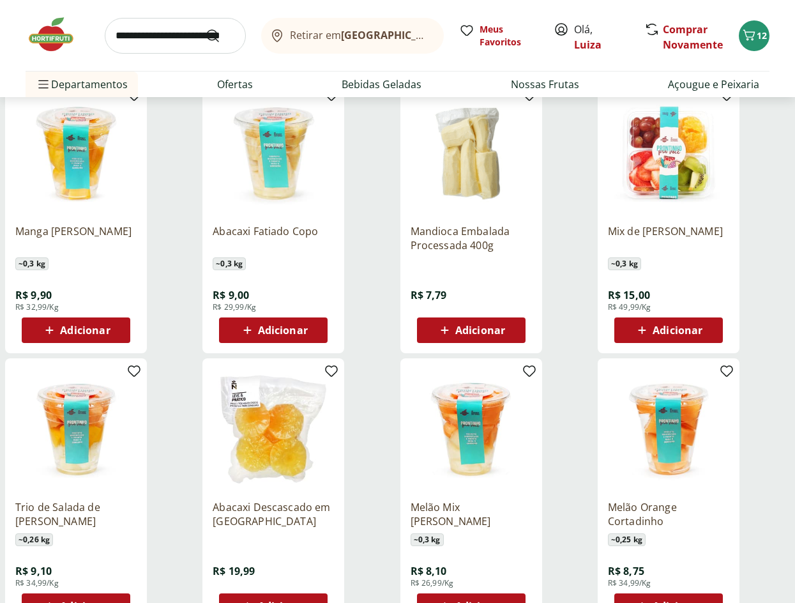
scroll to position [638, 0]
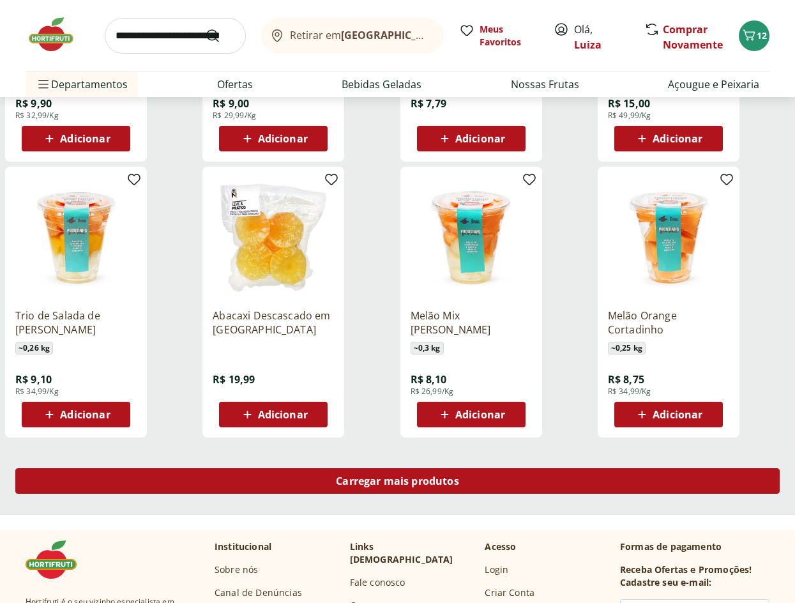
click at [379, 486] on span "Carregar mais produtos" at bounding box center [397, 481] width 123 height 10
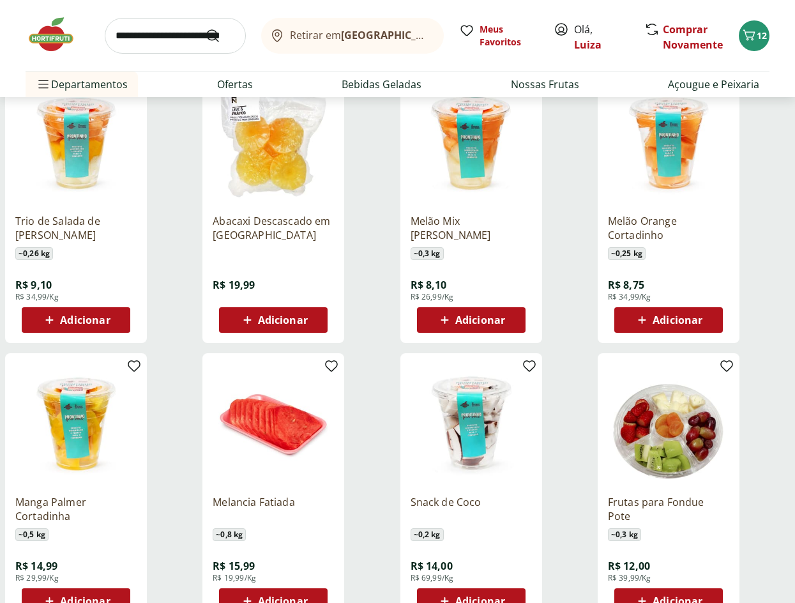
scroll to position [830, 0]
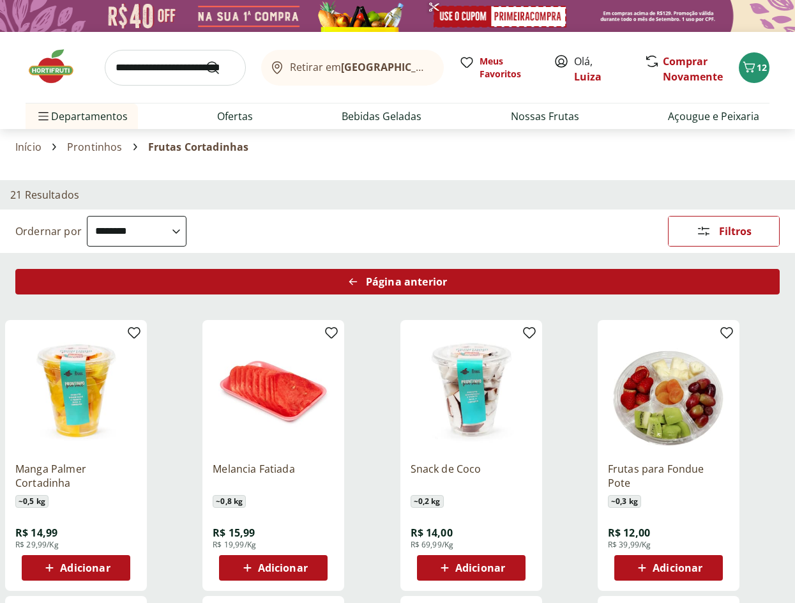
click at [286, 271] on div "Página anterior" at bounding box center [397, 282] width 764 height 26
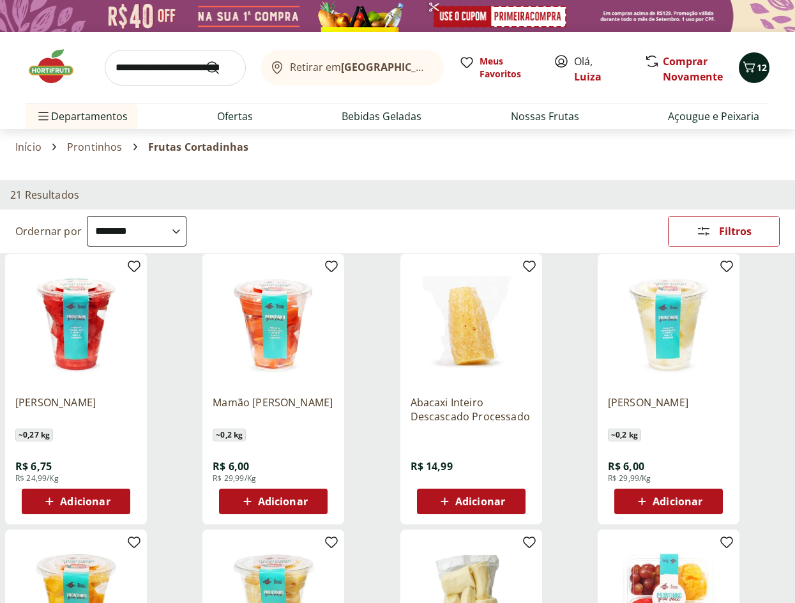
click at [748, 72] on icon "Carrinho" at bounding box center [749, 66] width 12 height 11
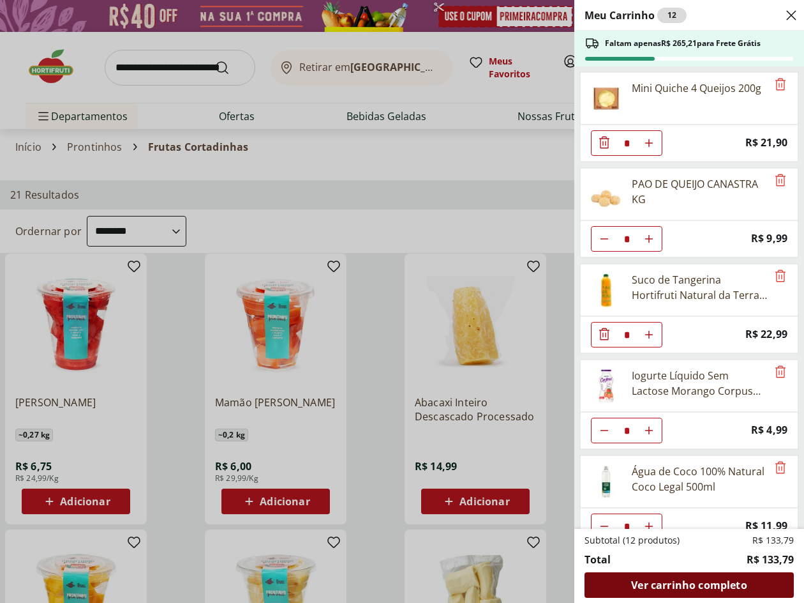
click at [662, 583] on span "Ver carrinho completo" at bounding box center [689, 585] width 116 height 10
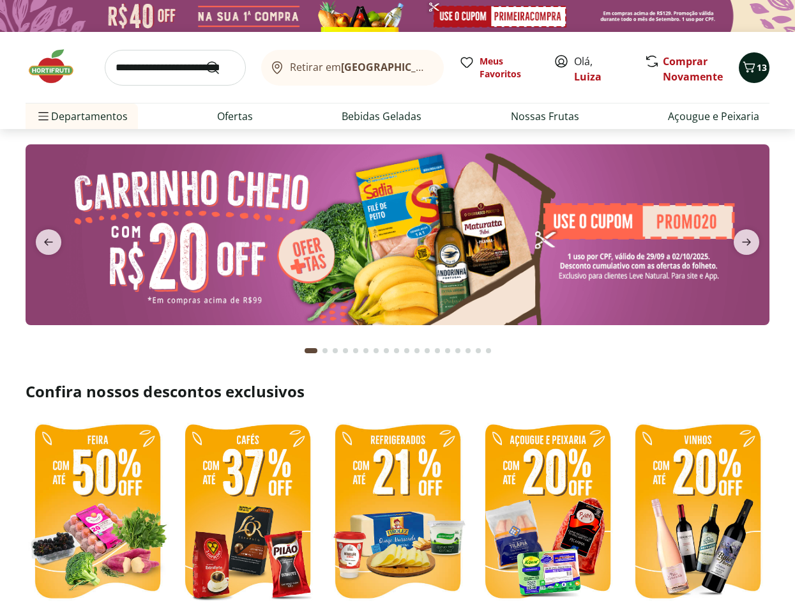
click at [760, 72] on span "13" at bounding box center [762, 67] width 10 height 12
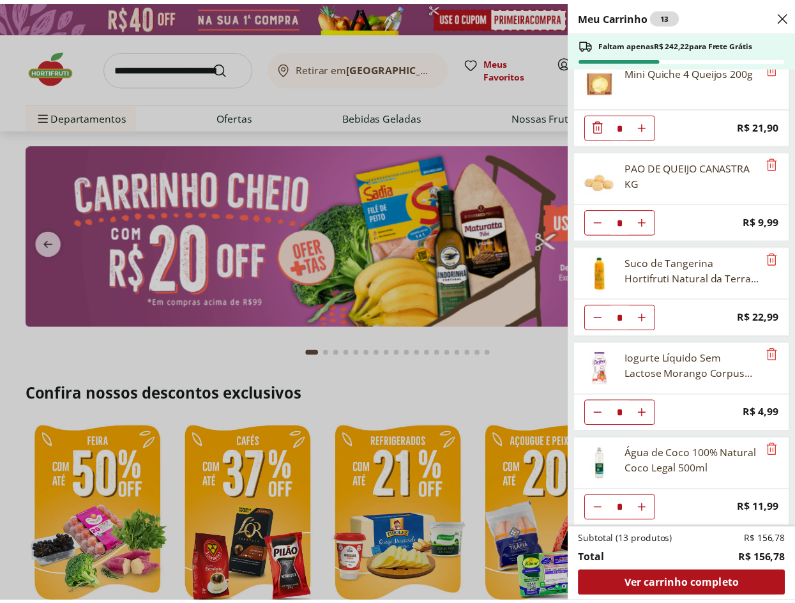
scroll to position [22, 0]
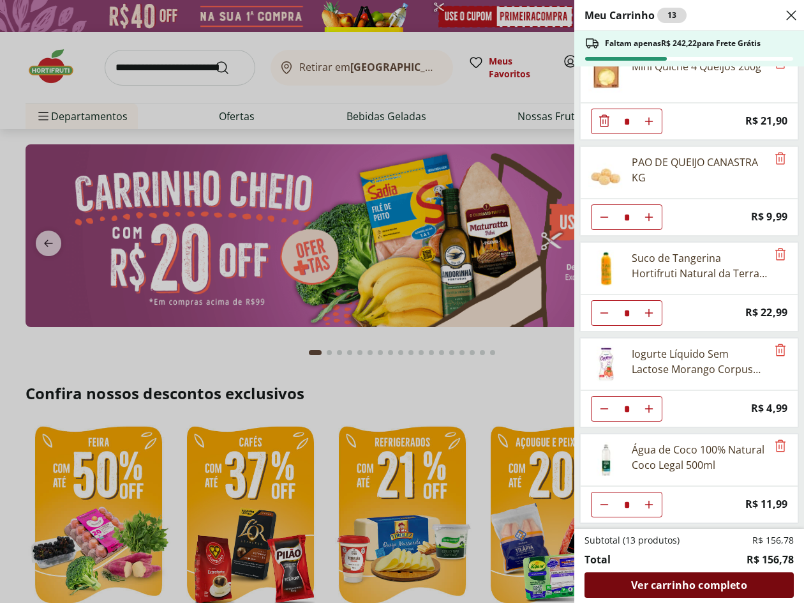
click at [661, 581] on span "Ver carrinho completo" at bounding box center [689, 585] width 116 height 10
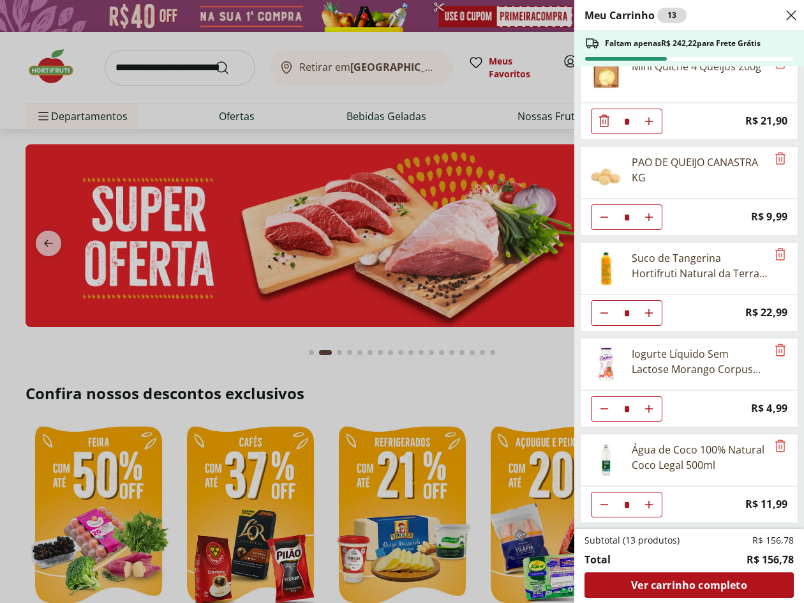
click at [385, 396] on div "Meu Carrinho 13 Faltam apenas R$ 242,22 para Frete Grátis Mini Quiche 4 Queijos…" at bounding box center [402, 301] width 804 height 603
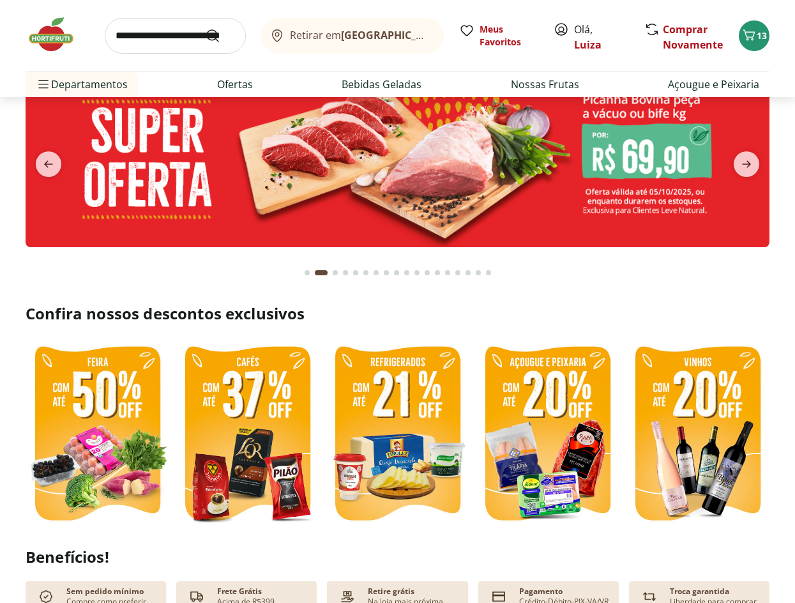
scroll to position [128, 0]
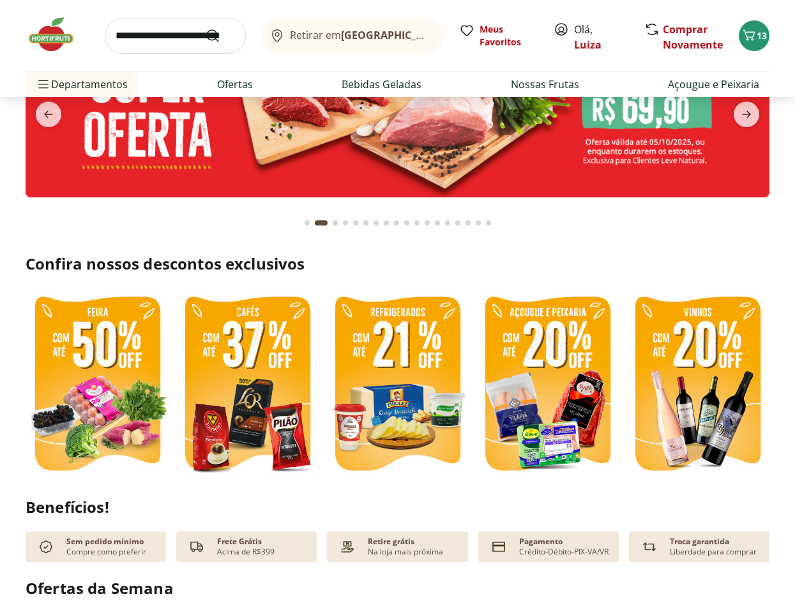
click at [252, 381] on img at bounding box center [248, 385] width 144 height 192
select select "**********"
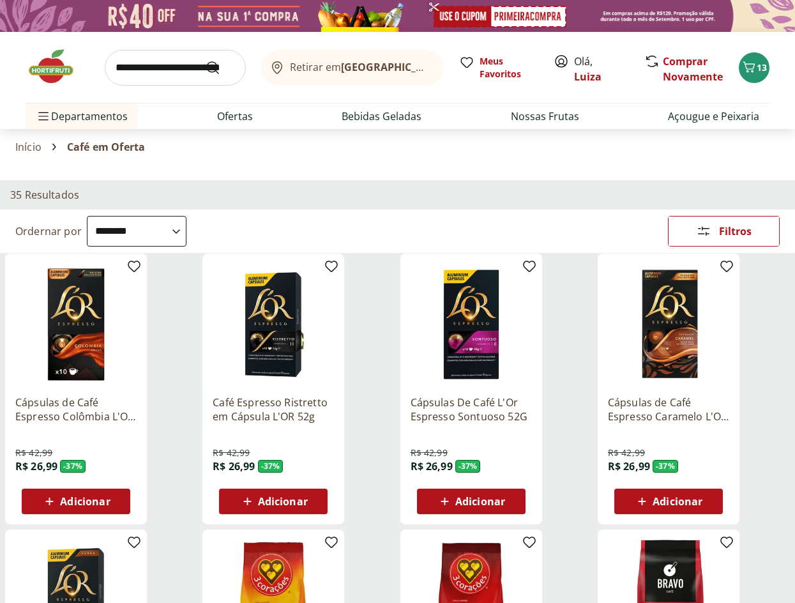
click at [166, 72] on input "search" at bounding box center [175, 68] width 141 height 36
type input "**********"
click at [205, 60] on button "Submit Search" at bounding box center [220, 67] width 31 height 15
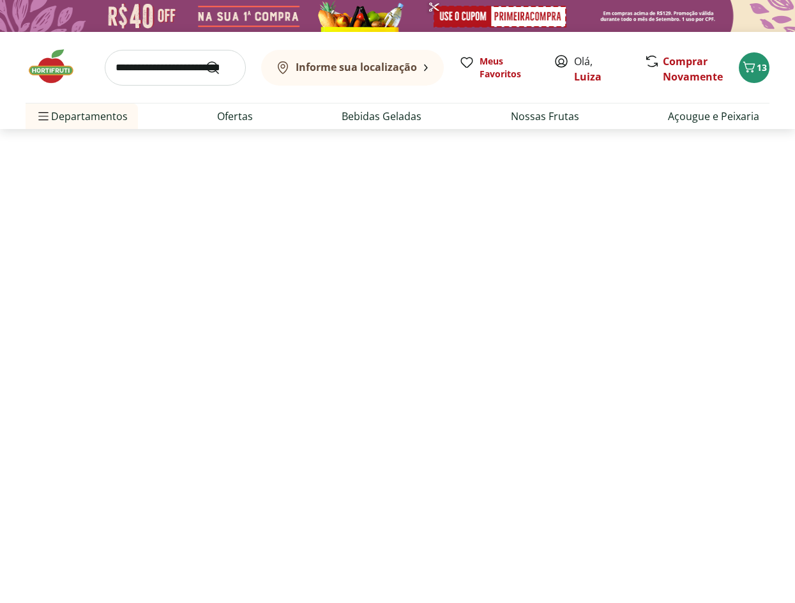
select select "**********"
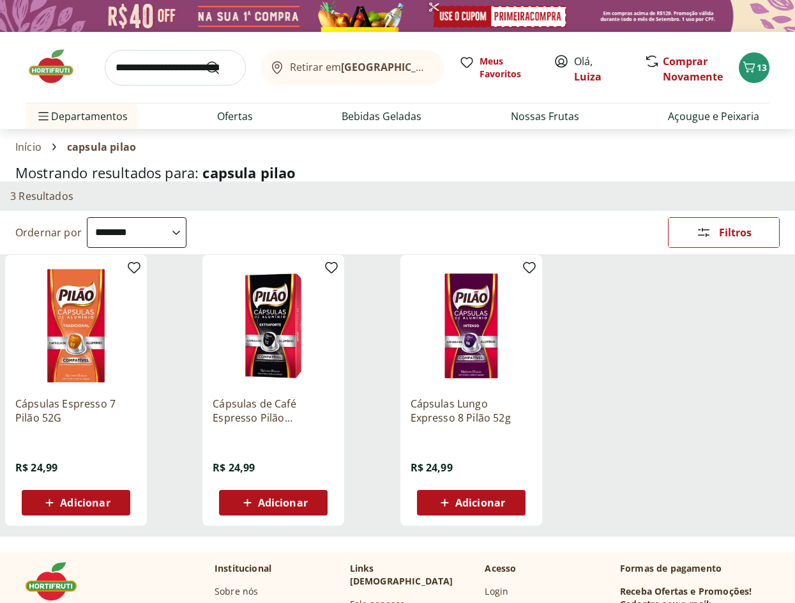
scroll to position [64, 0]
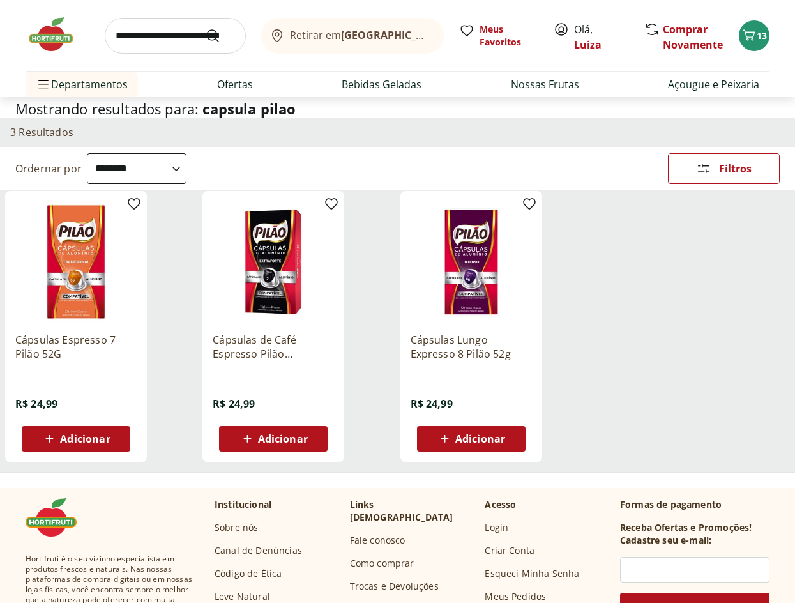
click at [479, 269] on img at bounding box center [471, 261] width 121 height 121
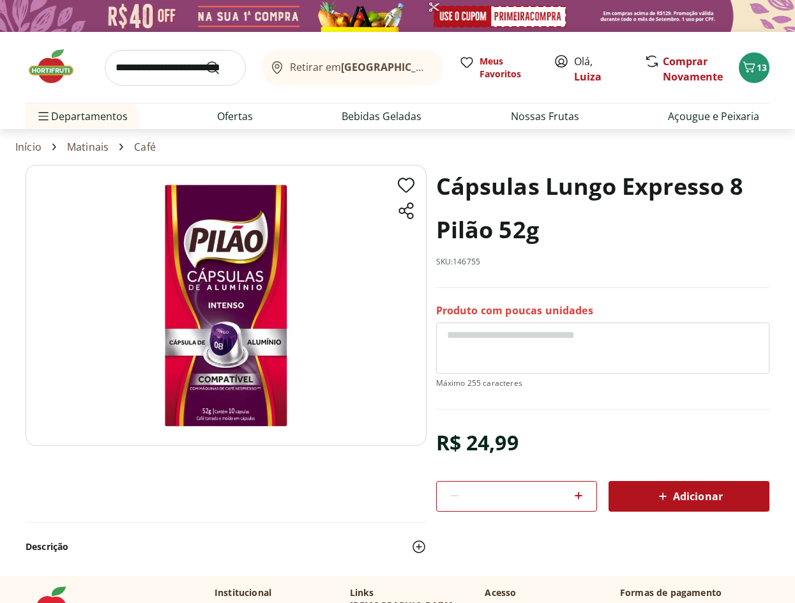
click at [667, 494] on icon at bounding box center [662, 495] width 15 height 15
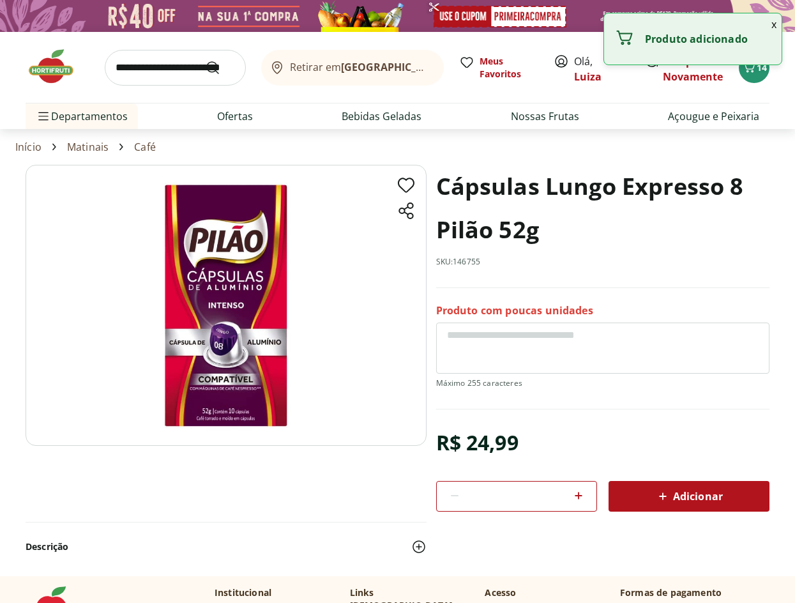
click at [151, 66] on input "search" at bounding box center [175, 68] width 141 height 36
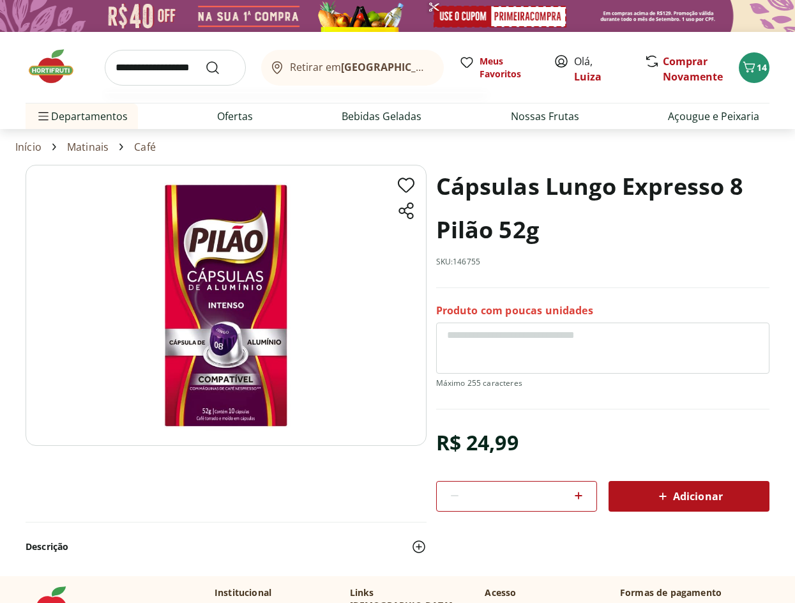
type input "**********"
click at [205, 60] on button "Submit Search" at bounding box center [220, 67] width 31 height 15
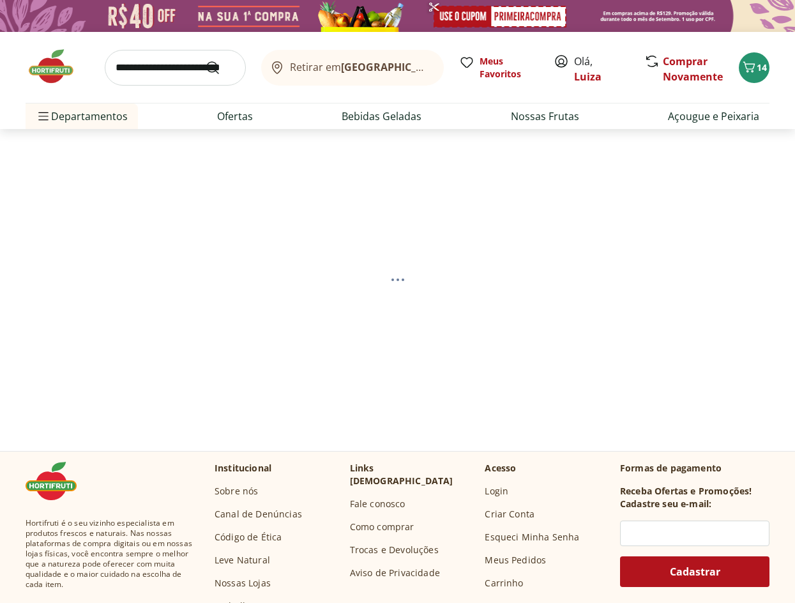
select select "**********"
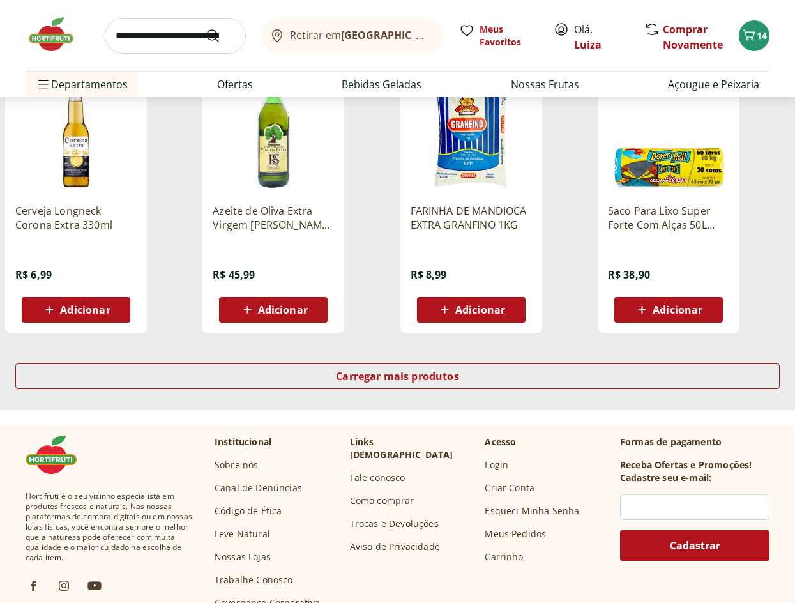
scroll to position [766, 0]
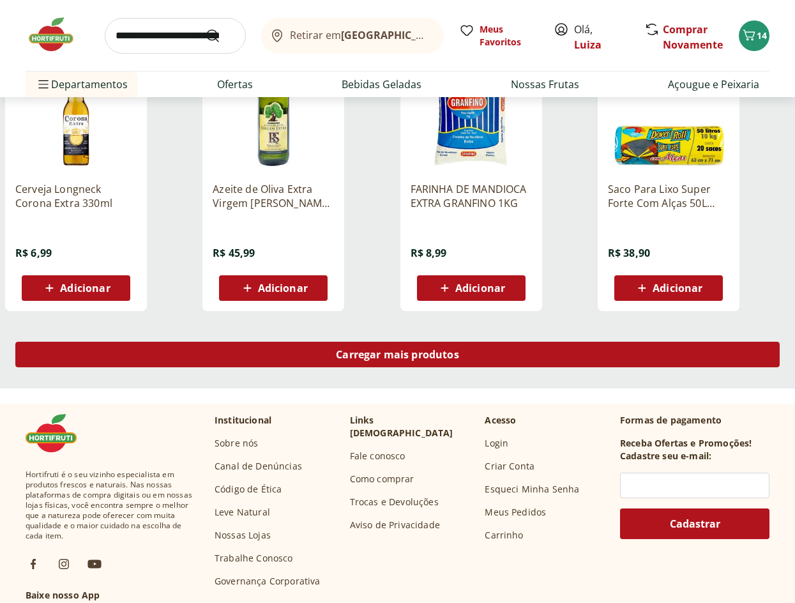
click at [358, 354] on span "Carregar mais produtos" at bounding box center [397, 354] width 123 height 10
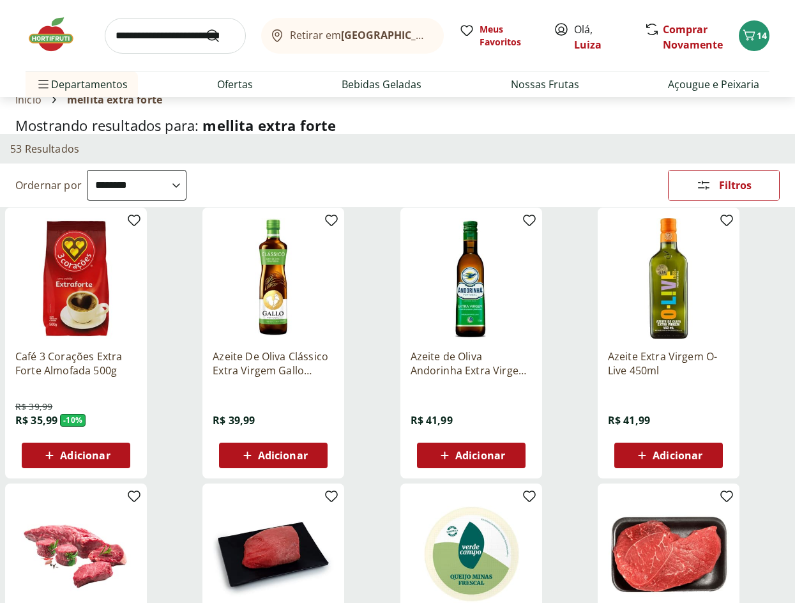
scroll to position [0, 0]
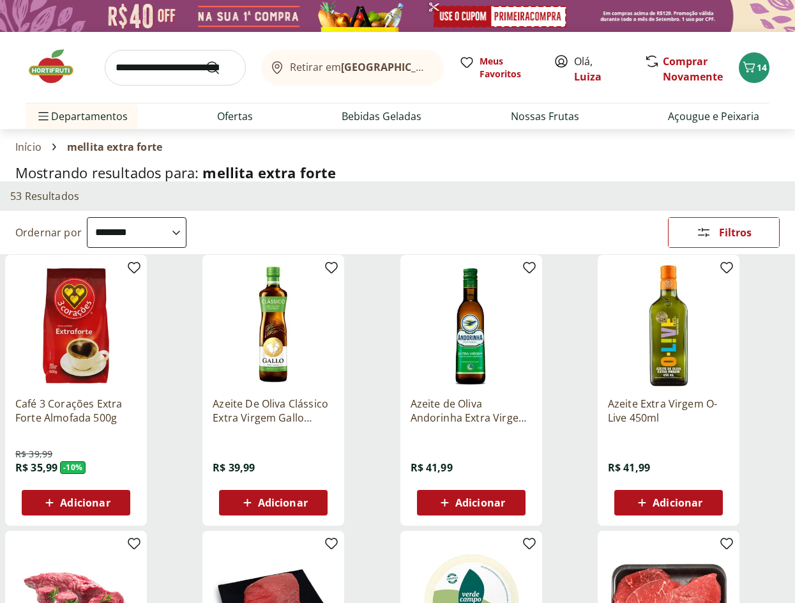
click at [49, 64] on img at bounding box center [58, 66] width 64 height 38
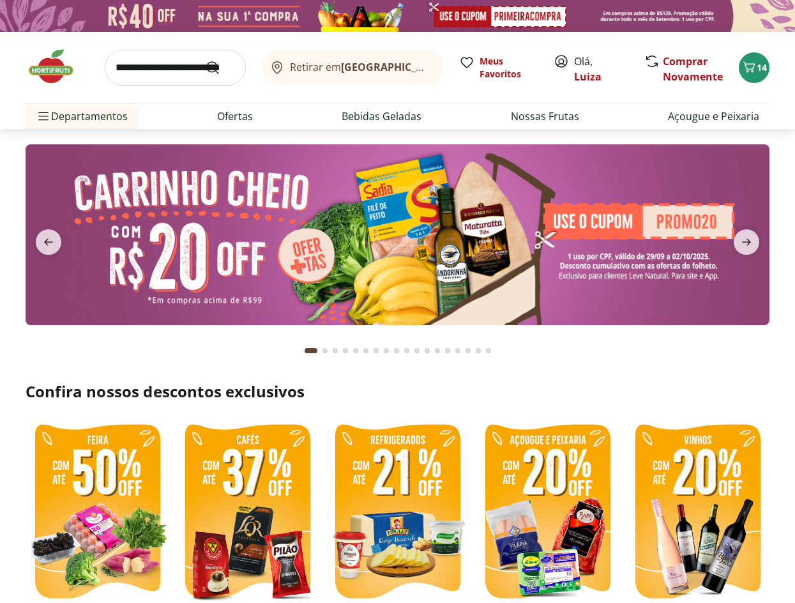
click at [240, 481] on img at bounding box center [248, 513] width 144 height 192
select select "**********"
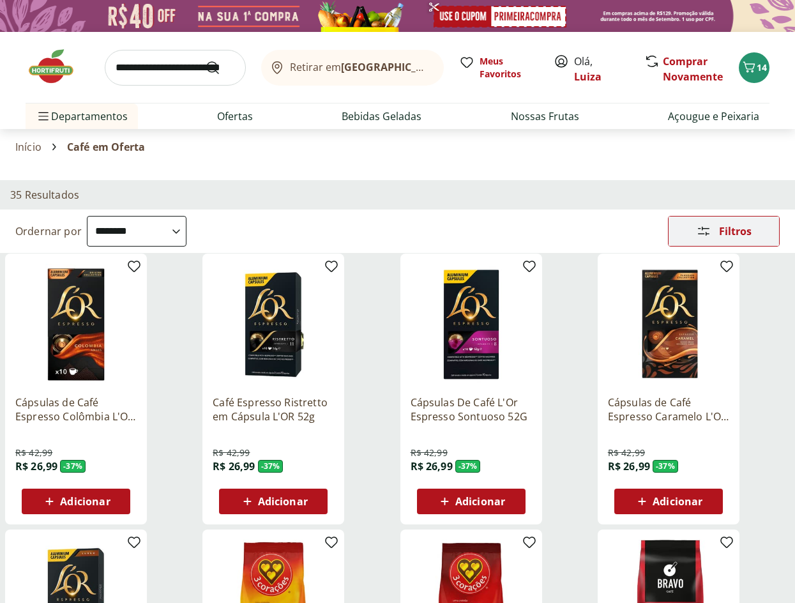
click at [729, 226] on span "Filtros" at bounding box center [735, 231] width 33 height 10
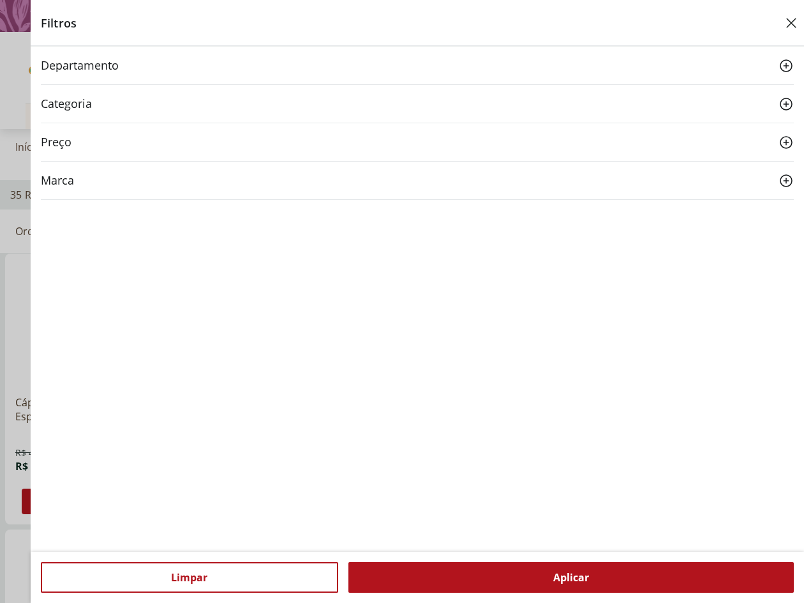
click at [64, 187] on span "Marca" at bounding box center [57, 180] width 33 height 17
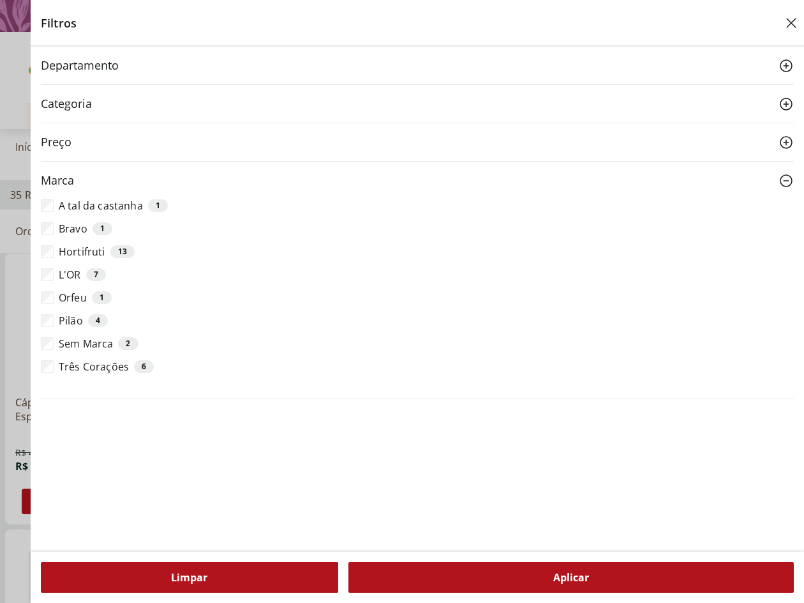
click at [192, 577] on span "Limpar" at bounding box center [189, 577] width 36 height 10
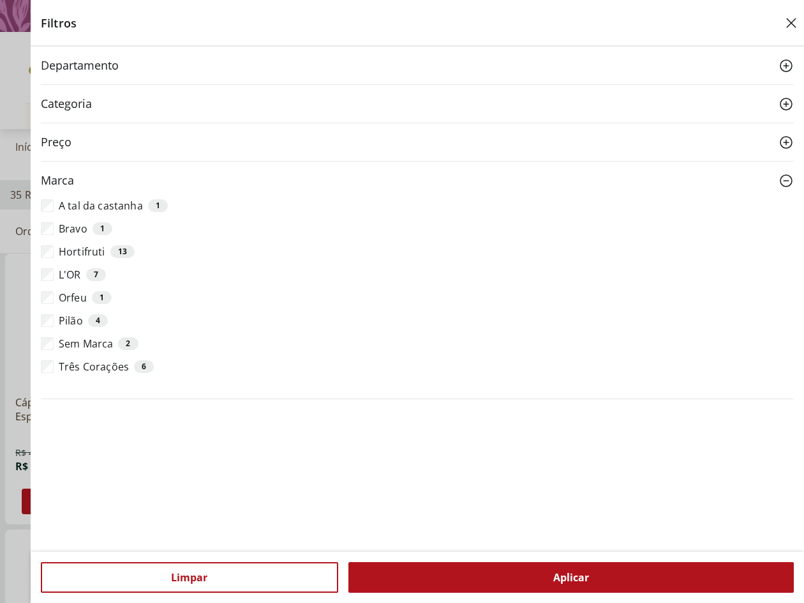
click at [785, 22] on icon "Close" at bounding box center [791, 22] width 15 height 15
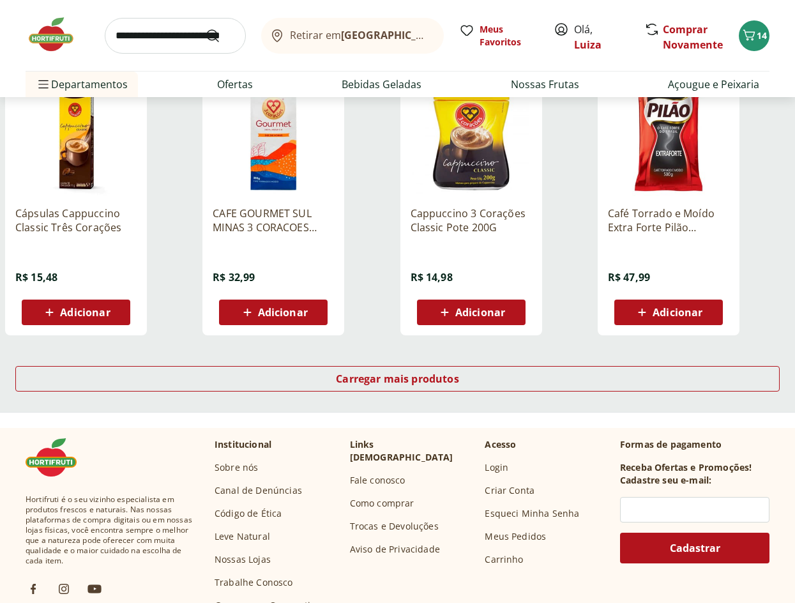
scroll to position [766, 0]
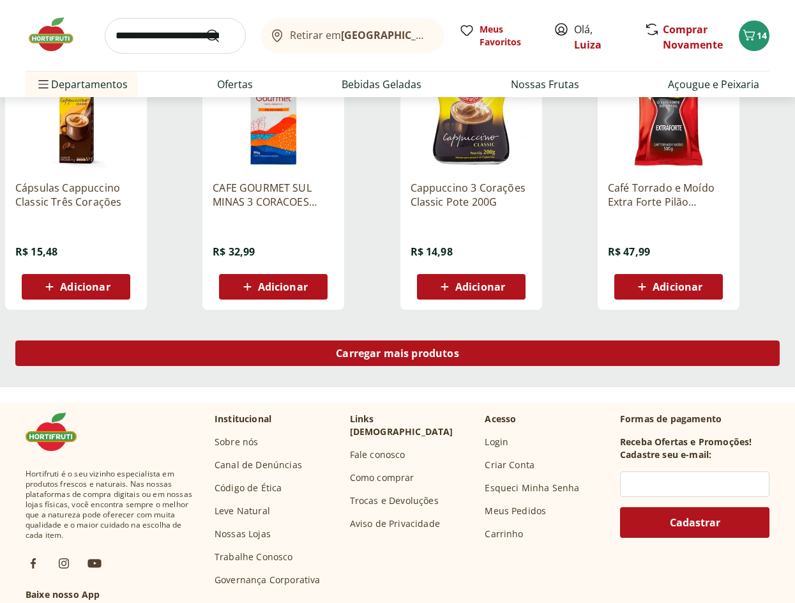
click at [320, 365] on div "Carregar mais produtos" at bounding box center [397, 353] width 764 height 26
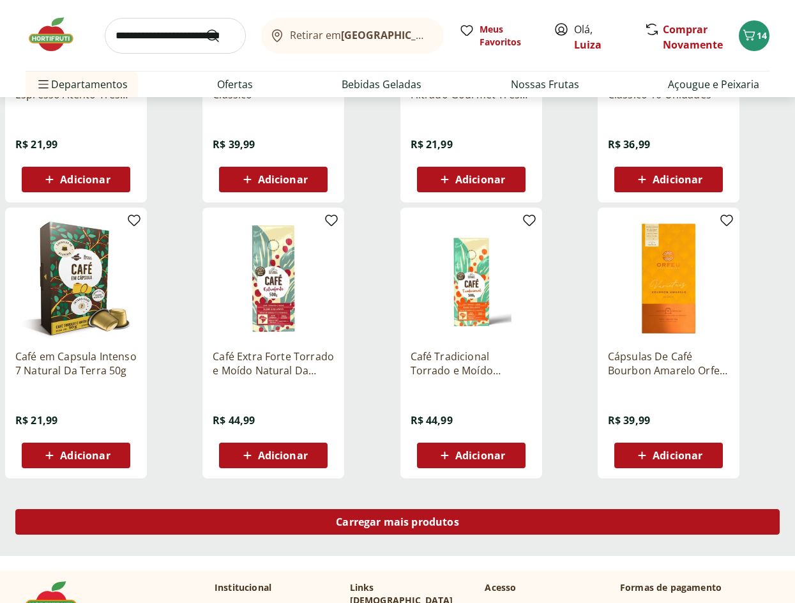
scroll to position [702, 0]
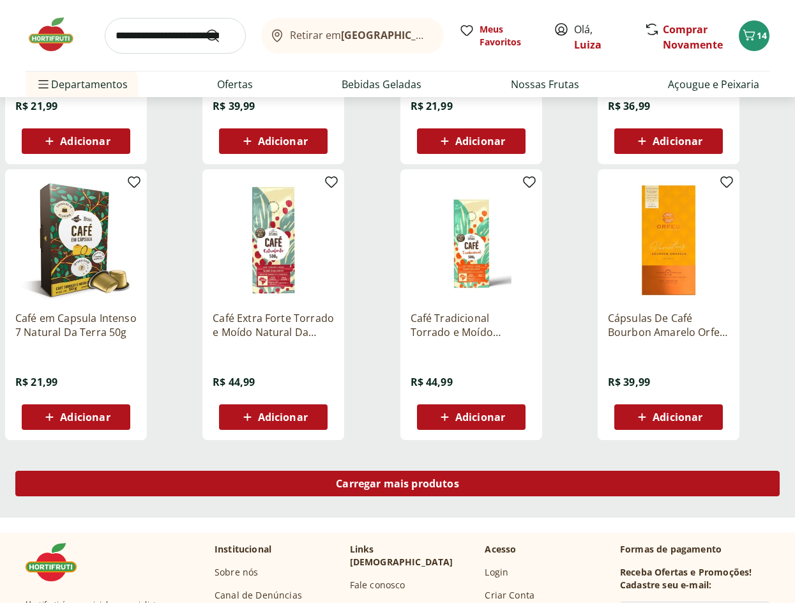
click at [357, 478] on span "Carregar mais produtos" at bounding box center [397, 483] width 123 height 10
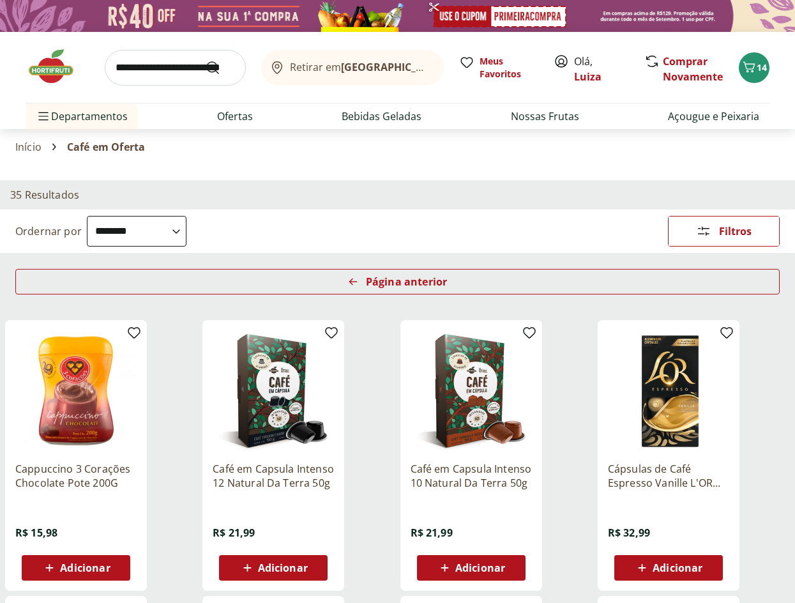
click at [51, 57] on img at bounding box center [58, 66] width 64 height 38
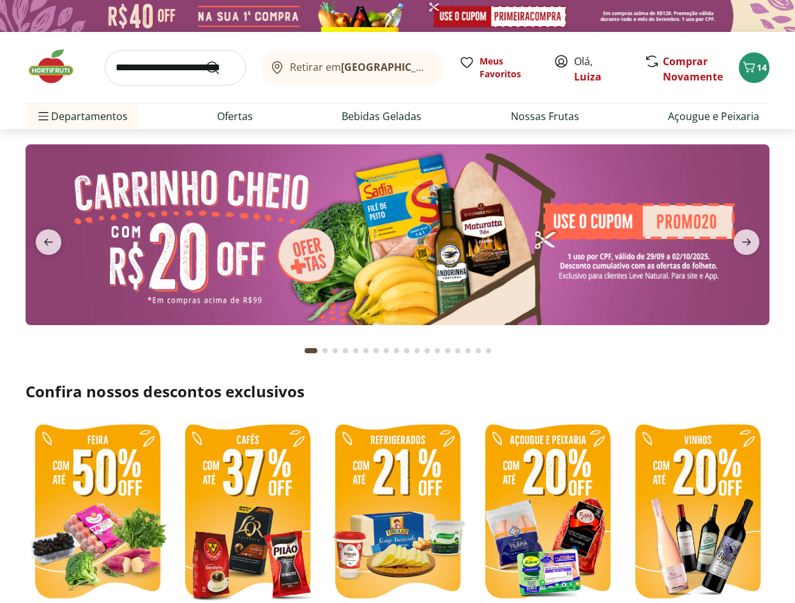
scroll to position [192, 0]
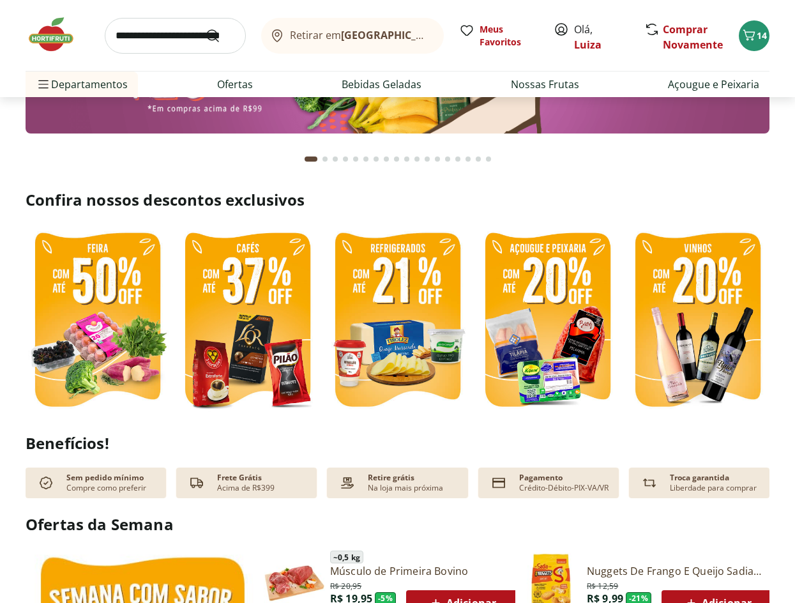
click at [394, 350] on img at bounding box center [398, 321] width 144 height 192
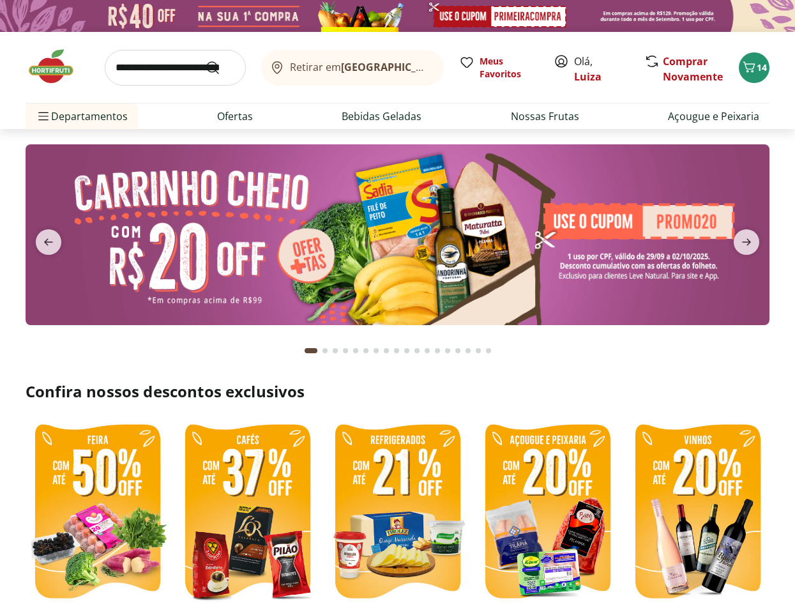
select select "**********"
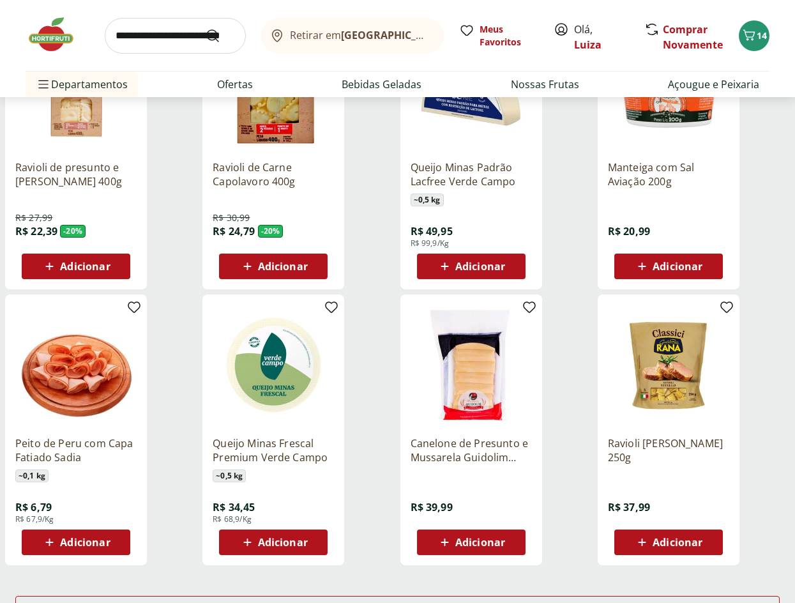
scroll to position [702, 0]
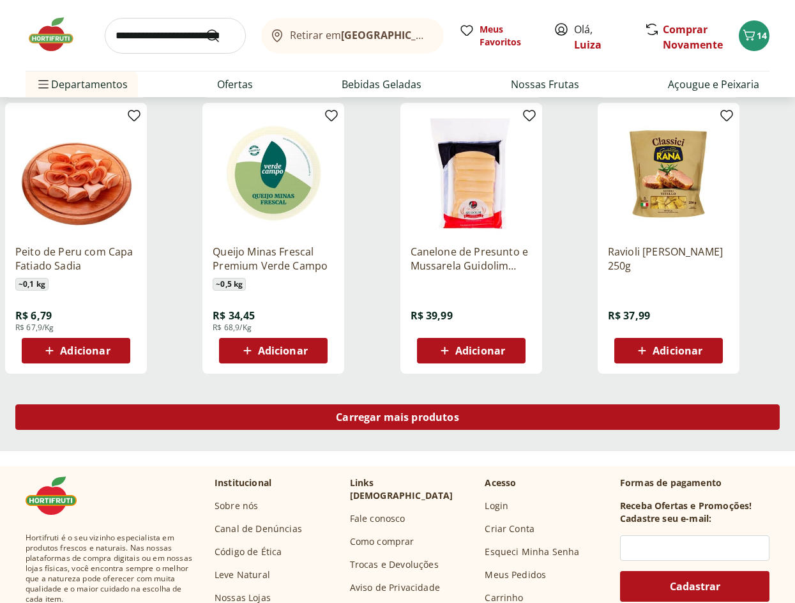
click at [355, 420] on span "Carregar mais produtos" at bounding box center [397, 417] width 123 height 10
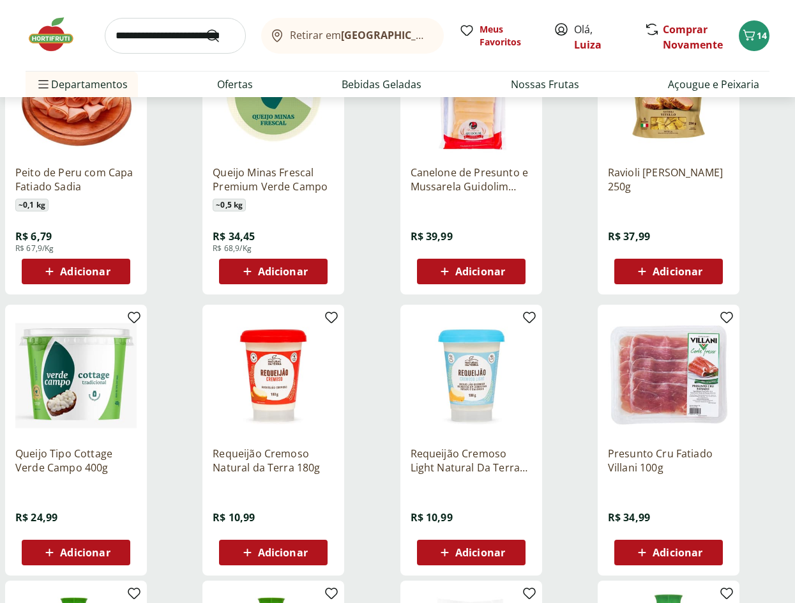
scroll to position [894, 0]
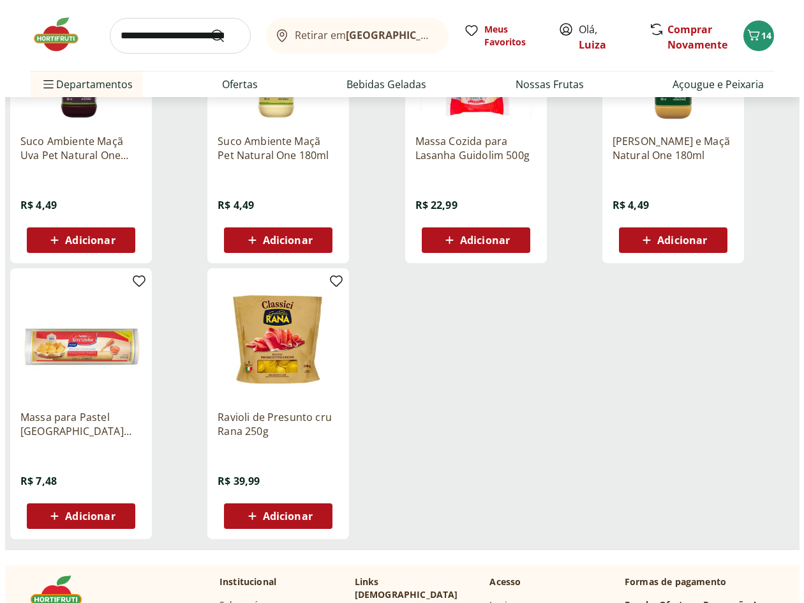
scroll to position [638, 0]
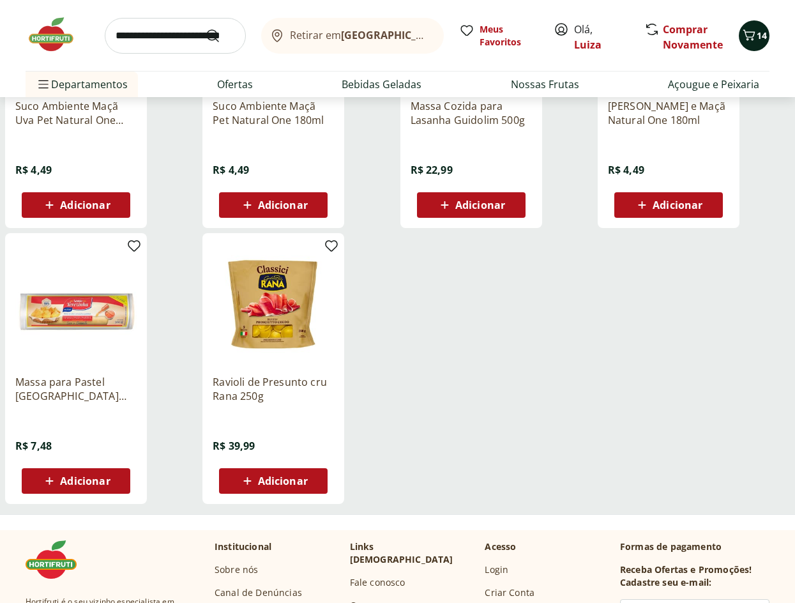
click at [751, 38] on icon "Carrinho" at bounding box center [748, 34] width 15 height 15
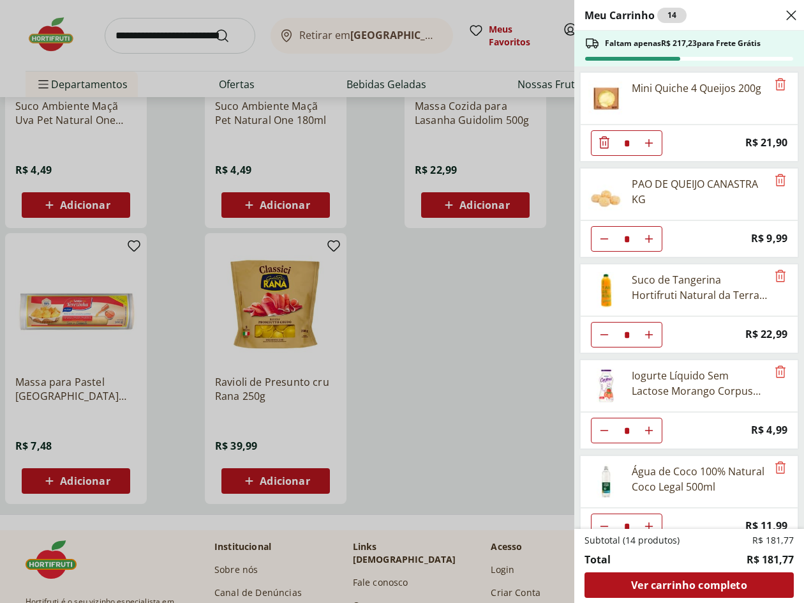
scroll to position [117, 0]
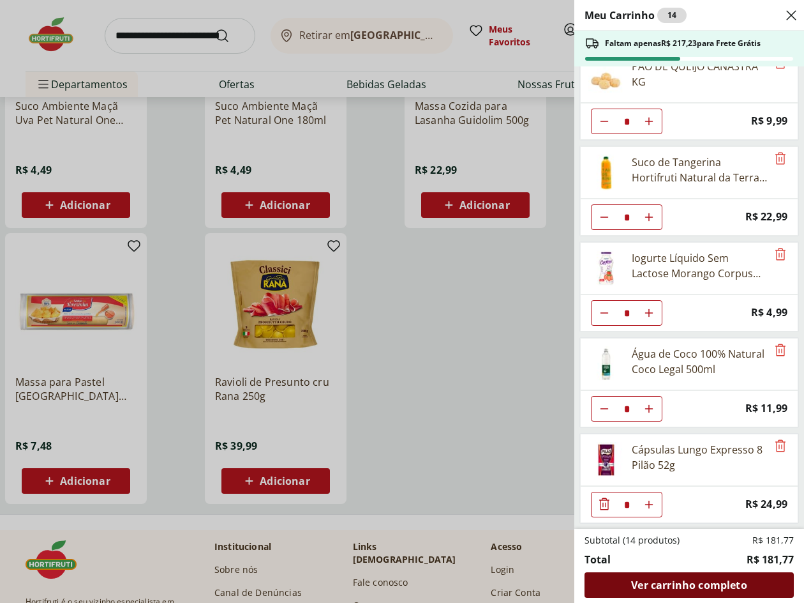
click at [725, 585] on span "Ver carrinho completo" at bounding box center [689, 585] width 116 height 10
